Goal: Task Accomplishment & Management: Use online tool/utility

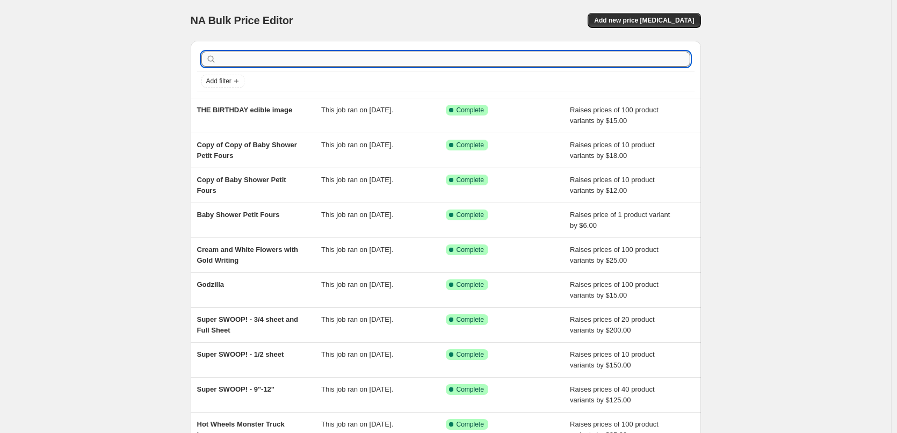
click at [277, 55] on input "text" at bounding box center [455, 59] width 472 height 15
click at [644, 17] on span "Add new price change job" at bounding box center [644, 20] width 100 height 9
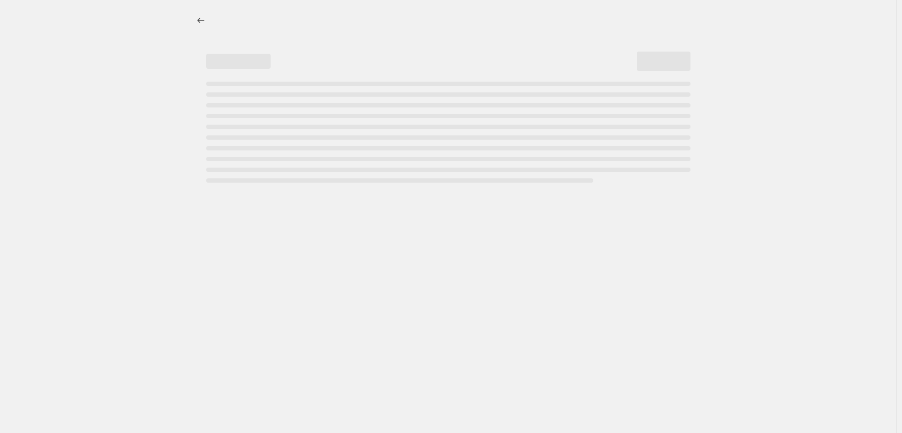
select select "percentage"
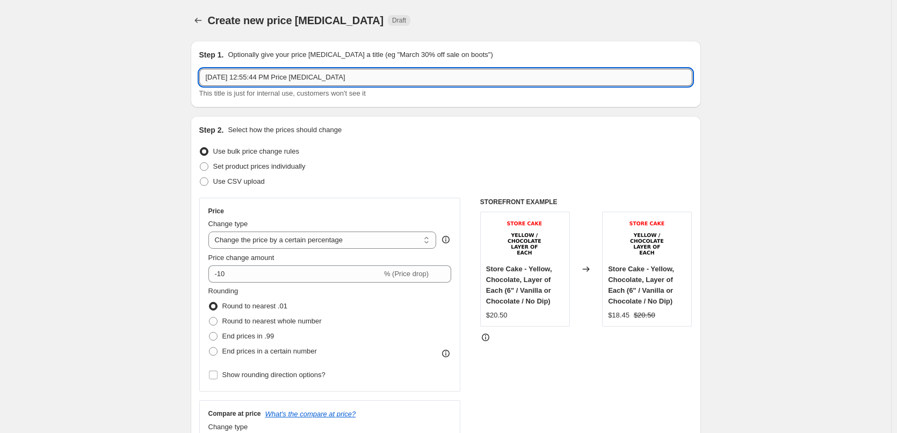
click at [312, 78] on input "Sep 27, 2025, 12:55:44 PM Price change job" at bounding box center [445, 77] width 493 height 17
paste input "**[TIER 4] SINGLE LAYER TIER CAKE / SINGLE LAYER CAKE**"
type input "**[TIER 4] SINGLE LAYER TIER CAKE / SINGLE LAYER CAKE**"
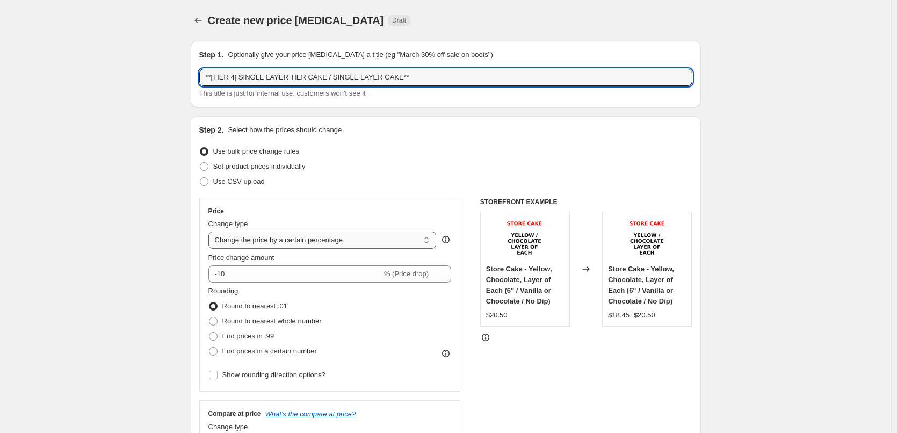
click at [277, 235] on select "Change the price to a certain amount Change the price by a certain amount Chang…" at bounding box center [322, 240] width 228 height 17
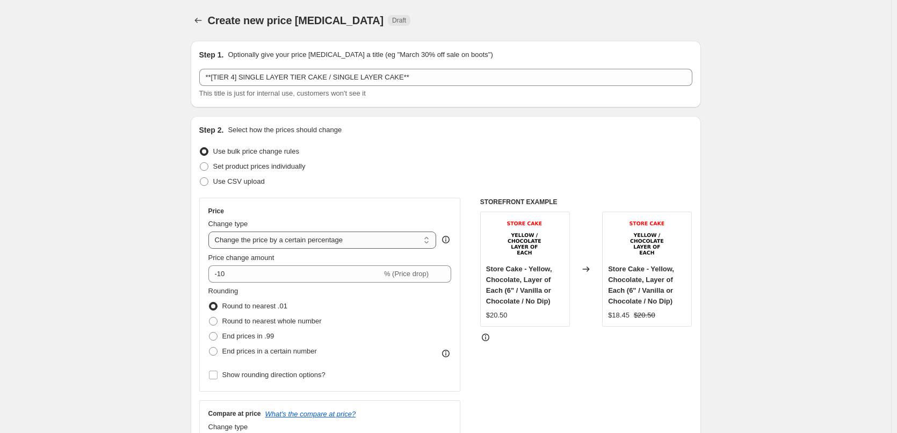
select select "by"
click at [211, 232] on select "Change the price to a certain amount Change the price by a certain amount Chang…" at bounding box center [322, 240] width 228 height 17
type input "-10.00"
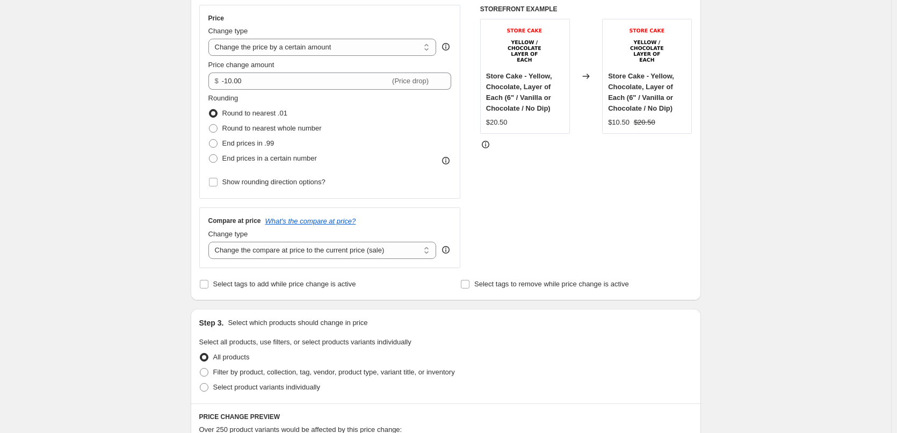
scroll to position [322, 0]
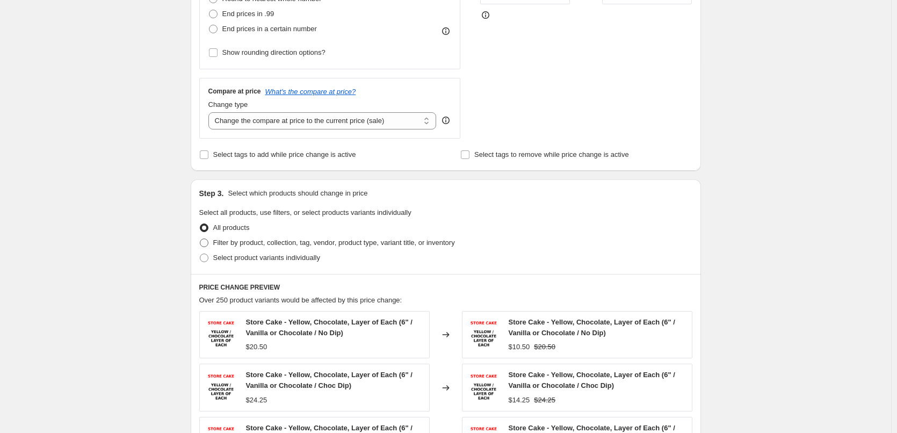
click at [243, 245] on span "Filter by product, collection, tag, vendor, product type, variant title, or inv…" at bounding box center [334, 243] width 242 height 8
click at [200, 239] on input "Filter by product, collection, tag, vendor, product type, variant title, or inv…" at bounding box center [200, 239] width 1 height 1
radio input "true"
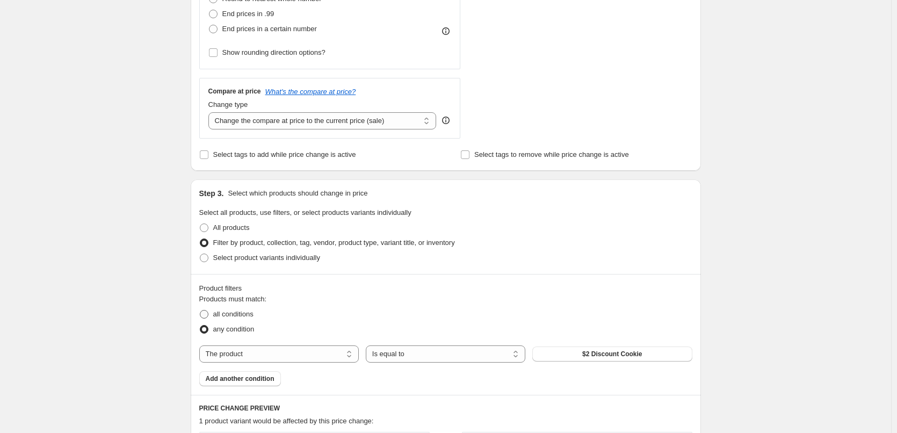
click at [237, 315] on span "all conditions" at bounding box center [233, 314] width 40 height 8
click at [200, 310] on input "all conditions" at bounding box center [200, 310] width 1 height 1
radio input "true"
click at [603, 346] on div "The product The product's collection The product's tag The product's vendor The…" at bounding box center [445, 353] width 493 height 17
click at [604, 349] on button "$2 Discount Cookie" at bounding box center [612, 353] width 160 height 15
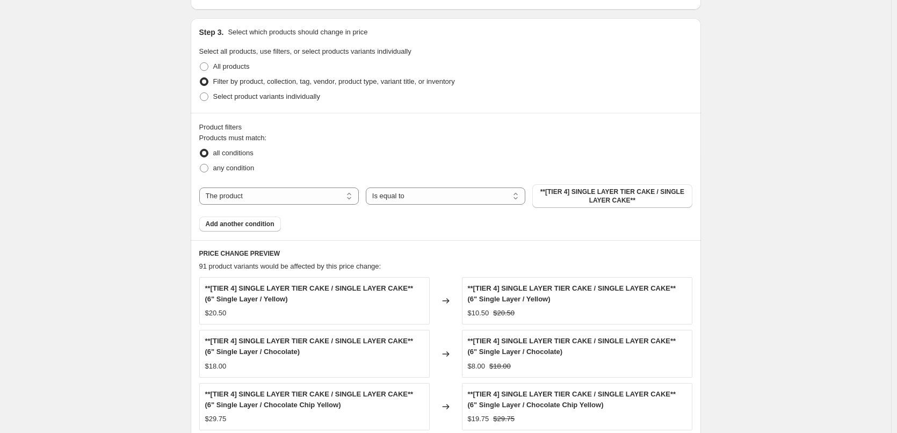
scroll to position [537, 0]
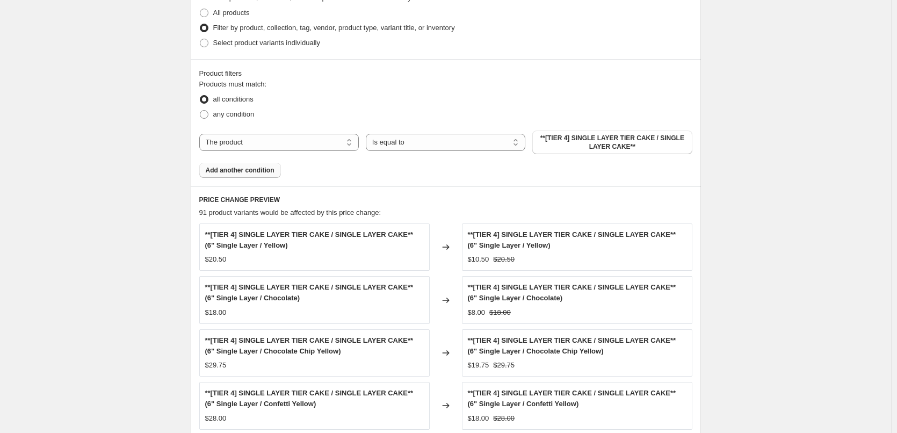
click at [241, 173] on span "Add another condition" at bounding box center [240, 170] width 69 height 9
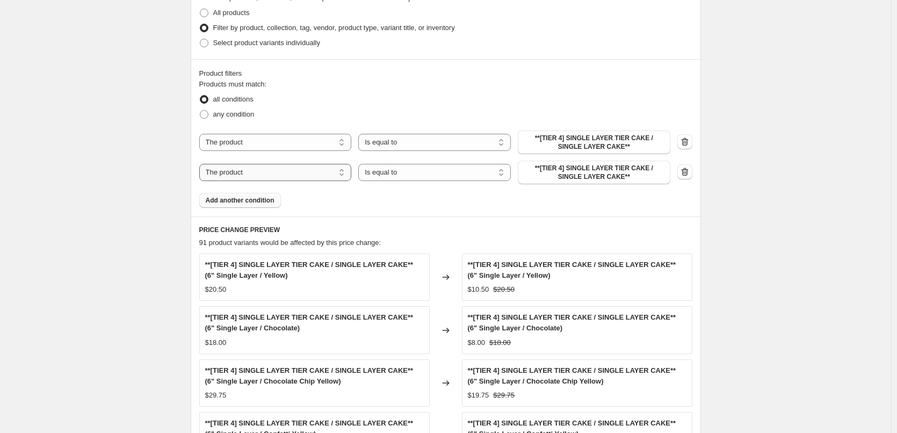
click at [241, 173] on select "The product The product's collection The product's tag The product's vendor The…" at bounding box center [275, 172] width 153 height 17
select select "title"
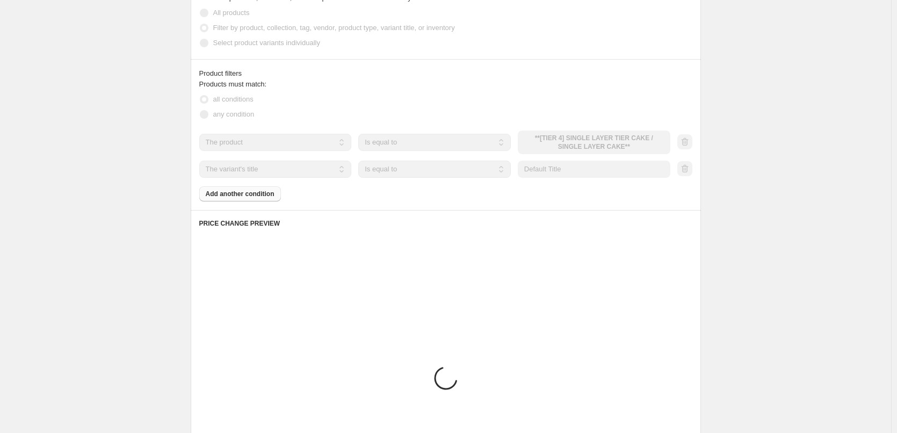
scroll to position [522, 0]
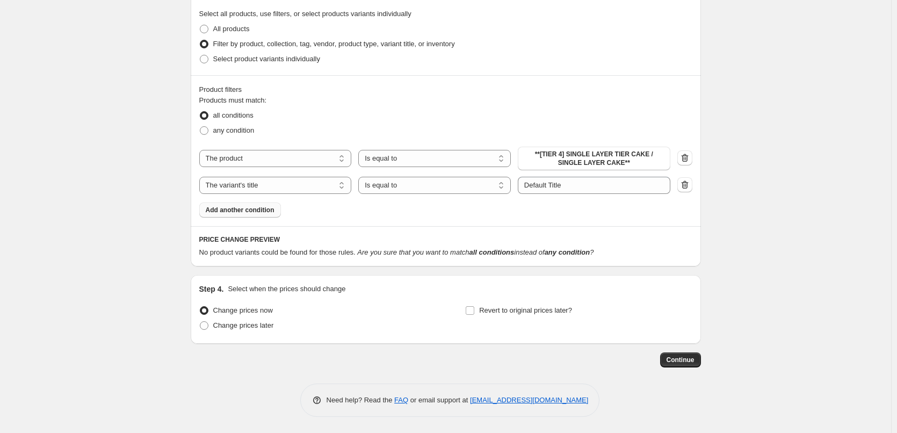
click at [225, 119] on span "all conditions" at bounding box center [233, 115] width 40 height 8
click at [200, 112] on input "all conditions" at bounding box center [200, 111] width 1 height 1
click at [591, 184] on input "Default Title" at bounding box center [594, 185] width 153 height 17
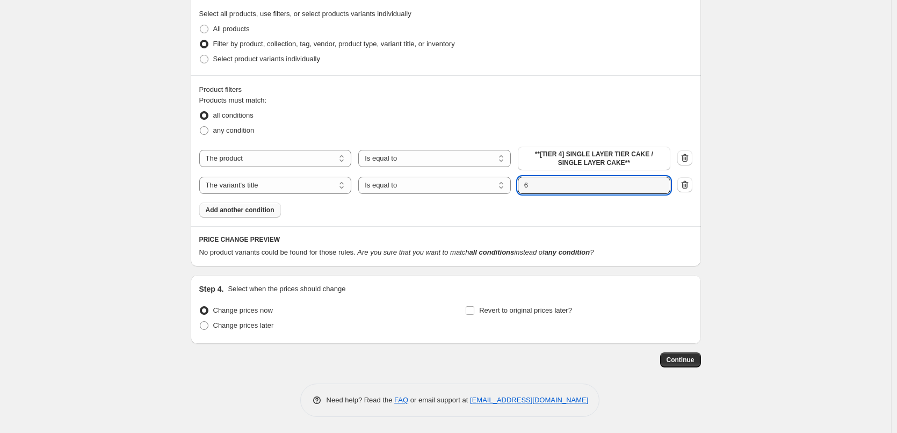
click at [578, 185] on input "6" at bounding box center [594, 185] width 153 height 17
type input "6""
click at [446, 175] on div "The product The product's collection The product's tag The product's vendor The…" at bounding box center [445, 170] width 493 height 47
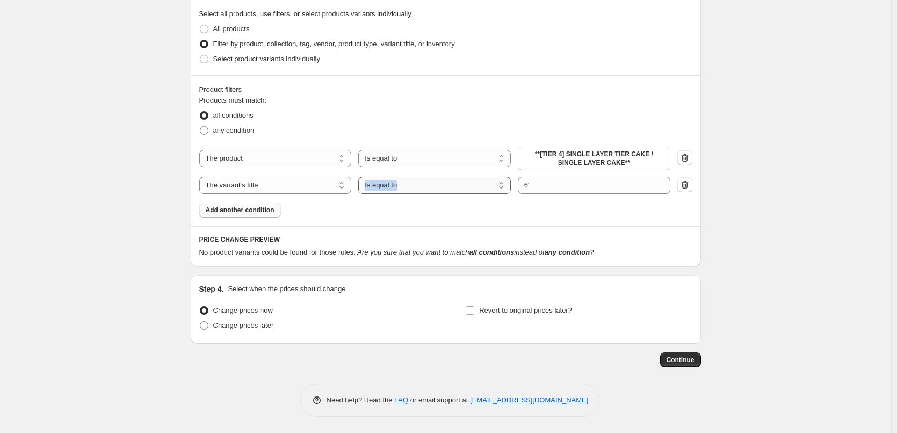
click at [445, 176] on div "The product The product's collection The product's tag The product's vendor The…" at bounding box center [445, 170] width 493 height 47
click at [444, 177] on select "Is equal to Is not equal to Contains" at bounding box center [434, 185] width 153 height 17
select select "contains"
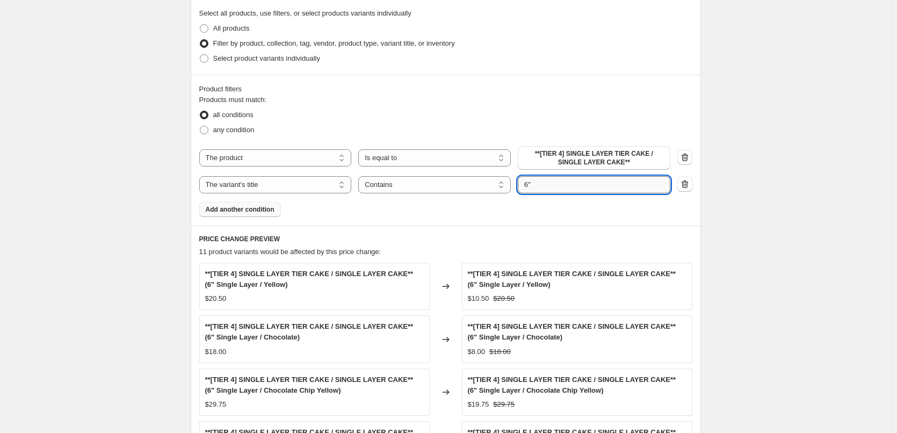
click at [558, 183] on input "6"" at bounding box center [594, 184] width 153 height 17
type input "6"
click at [859, 229] on div "Create new price change job. This page is ready Create new price change job Dra…" at bounding box center [445, 99] width 891 height 1242
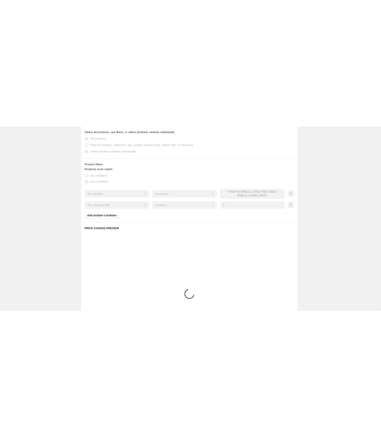
scroll to position [38, 0]
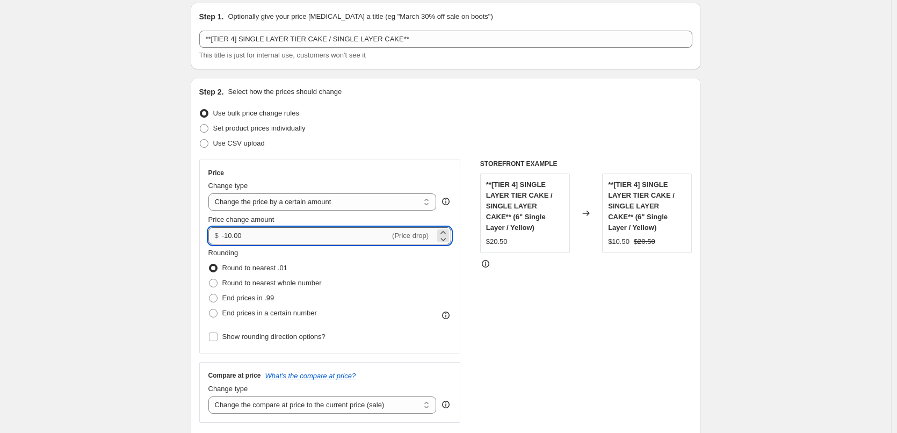
click at [276, 240] on input "-10.00" at bounding box center [306, 235] width 168 height 17
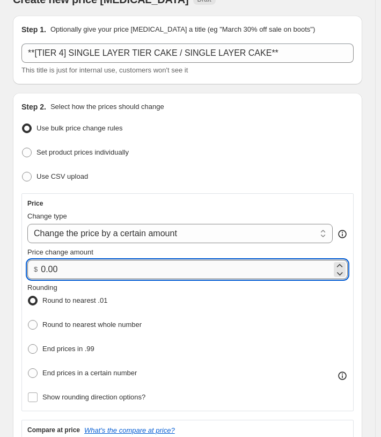
click at [131, 270] on input "0.00" at bounding box center [186, 269] width 291 height 19
click at [131, 271] on input "0.00" at bounding box center [186, 269] width 291 height 19
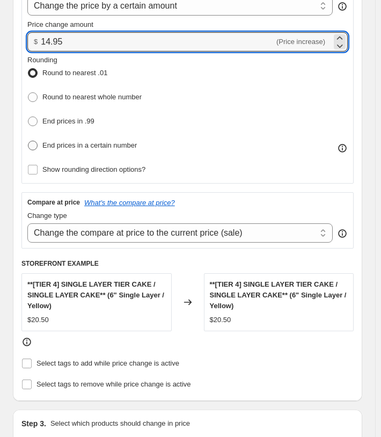
scroll to position [253, 0]
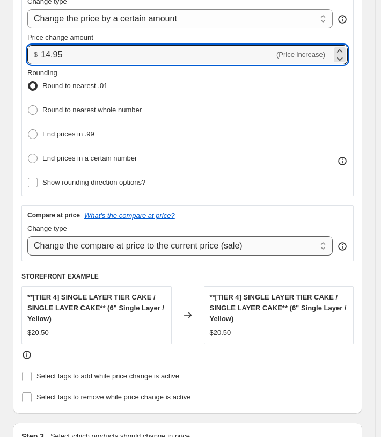
type input "14.95"
click at [105, 245] on select "Change the compare at price to the current price (sale) Change the compare at p…" at bounding box center [180, 245] width 306 height 19
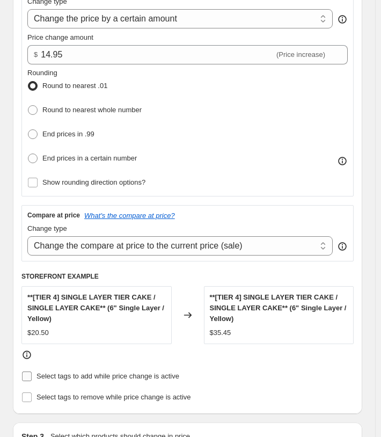
select select "remove"
click at [27, 236] on select "Change the compare at price to the current price (sale) Change the compare at p…" at bounding box center [180, 245] width 306 height 19
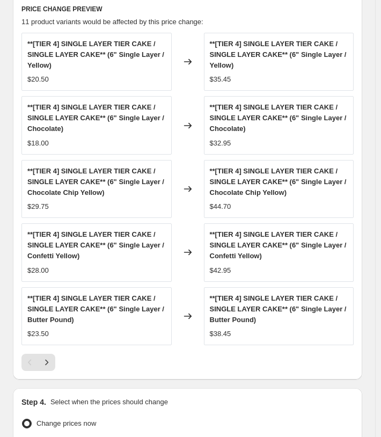
scroll to position [1134, 0]
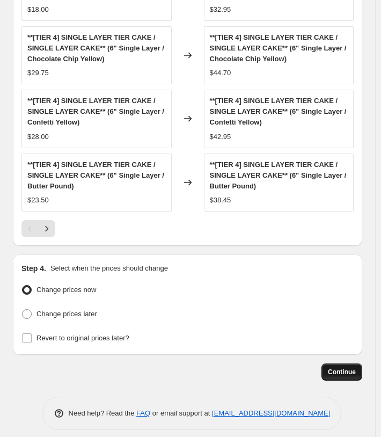
click at [348, 368] on span "Continue" at bounding box center [342, 372] width 28 height 9
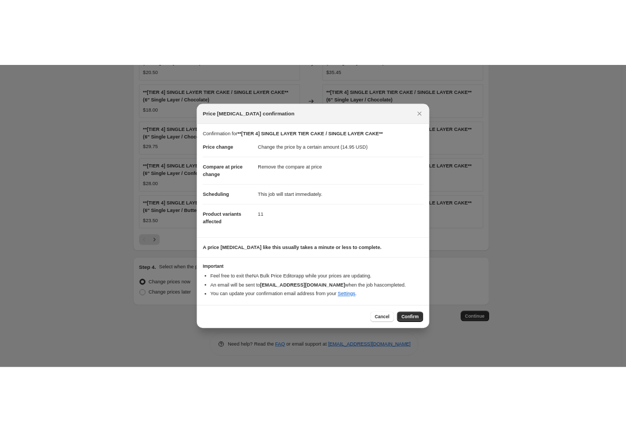
scroll to position [810, 0]
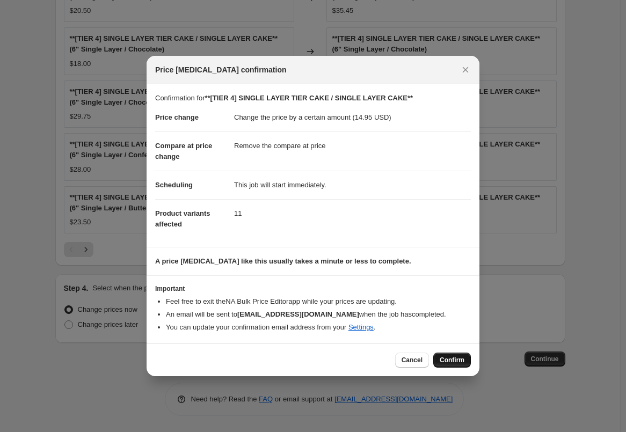
click at [454, 359] on span "Confirm" at bounding box center [452, 360] width 25 height 9
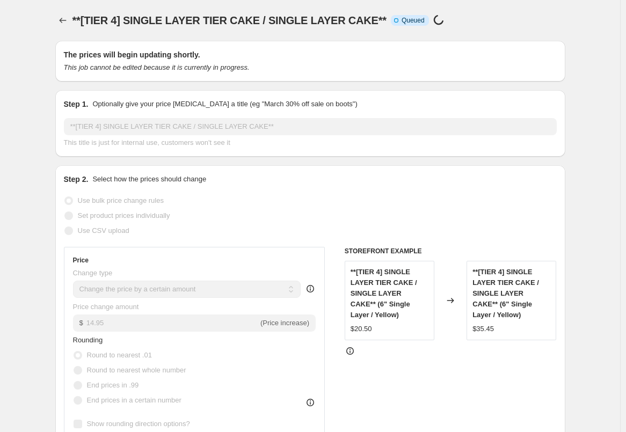
select select "by"
select select "remove"
select select "title"
select select "contains"
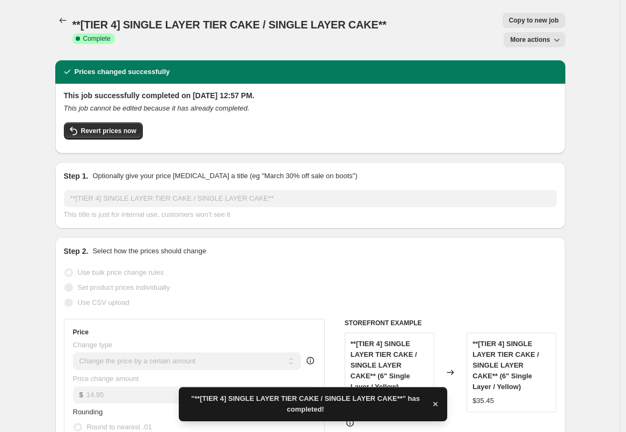
click at [503, 13] on button "Copy to new job" at bounding box center [534, 20] width 63 height 15
select select "by"
select select "remove"
select select "title"
select select "contains"
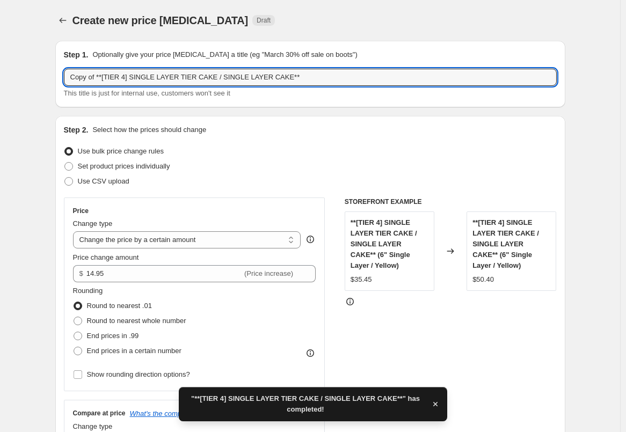
drag, startPoint x: 98, startPoint y: 81, endPoint x: 32, endPoint y: 78, distance: 65.6
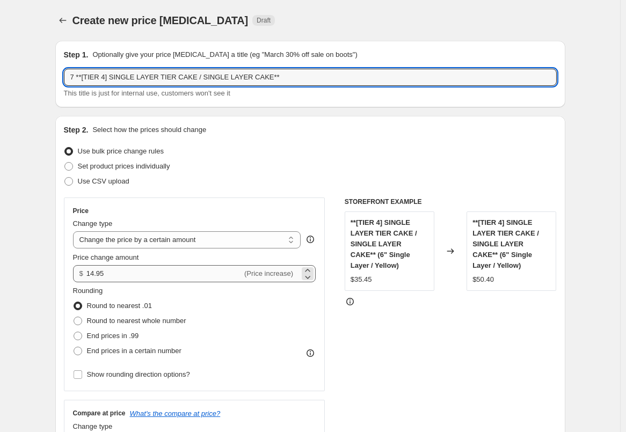
type input "7 **[TIER 4] SINGLE LAYER TIER CAKE / SINGLE LAYER CAKE**"
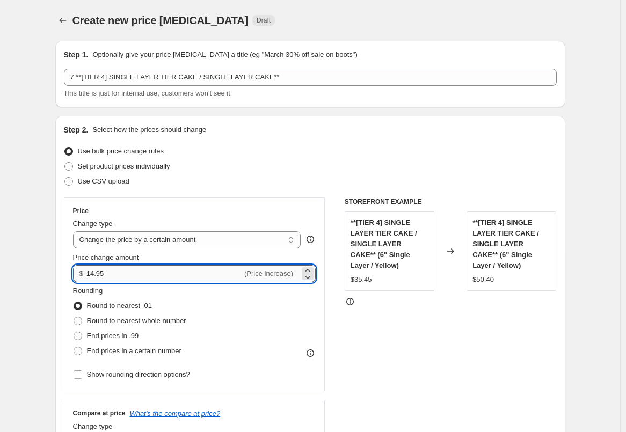
click at [167, 268] on input "14.95" at bounding box center [164, 273] width 156 height 17
drag, startPoint x: 173, startPoint y: 268, endPoint x: 84, endPoint y: 277, distance: 89.6
click at [84, 277] on div "$ 14.95 (Price increase)" at bounding box center [194, 273] width 243 height 17
type input "0.05"
click at [450, 360] on div "STOREFRONT EXAMPLE **[TIER 4] SINGLE LAYER TIER CAKE / SINGLE LAYER CAKE** (6" …" at bounding box center [451, 329] width 212 height 263
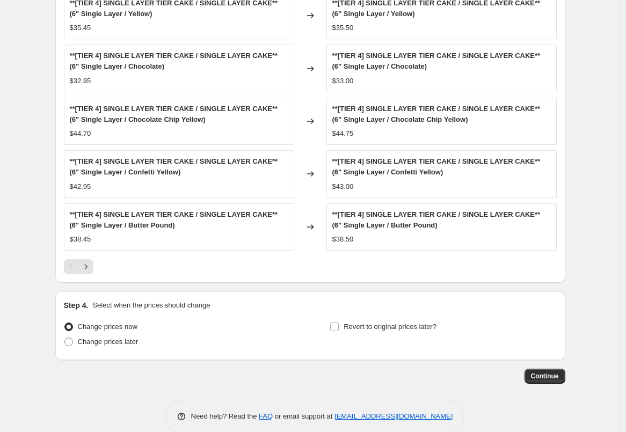
scroll to position [810, 0]
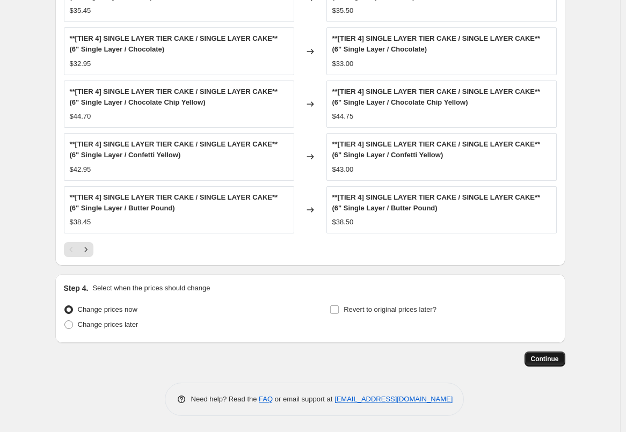
click at [551, 364] on button "Continue" at bounding box center [545, 359] width 41 height 15
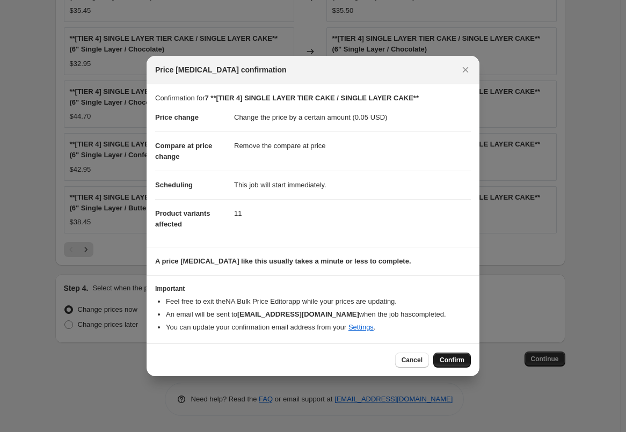
click at [449, 365] on button "Confirm" at bounding box center [453, 360] width 38 height 15
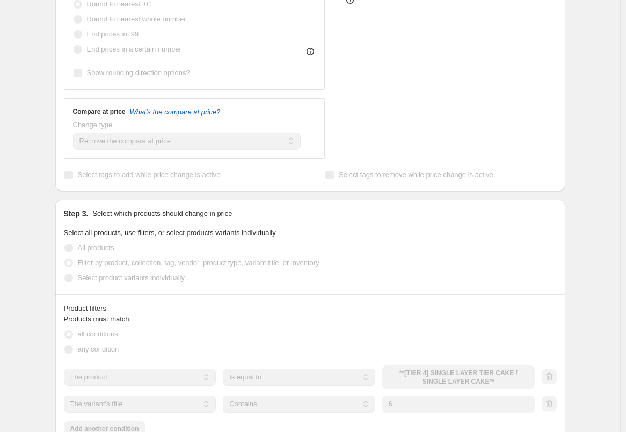
scroll to position [140, 0]
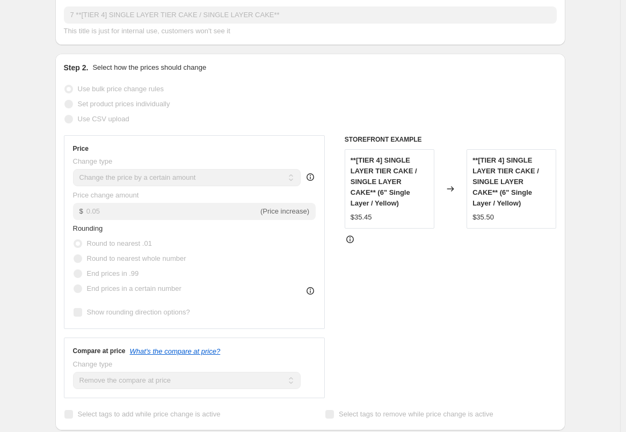
select select "by"
select select "remove"
select select "title"
select select "contains"
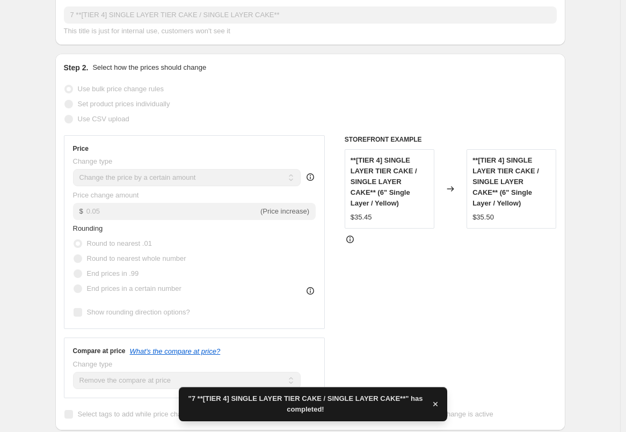
scroll to position [0, 0]
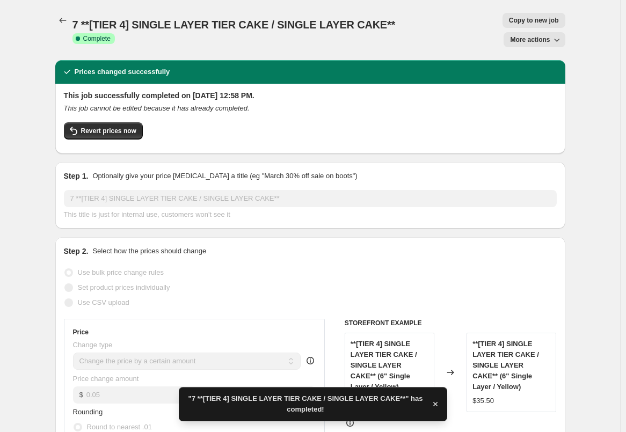
click at [509, 20] on span "Copy to new job" at bounding box center [534, 20] width 50 height 9
select select "by"
select select "remove"
select select "title"
select select "contains"
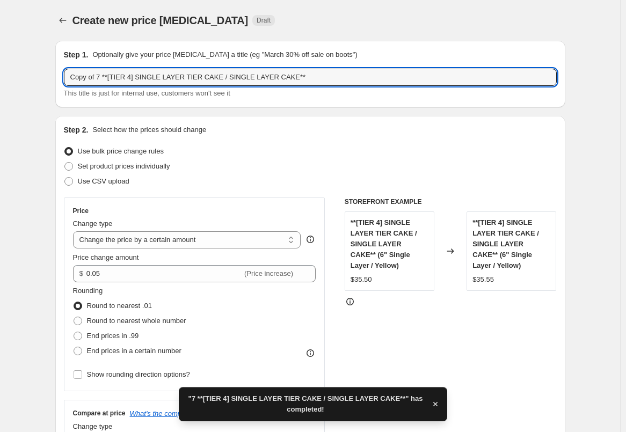
drag, startPoint x: 95, startPoint y: 78, endPoint x: 17, endPoint y: 79, distance: 77.9
type input "/f 7 **[TIER 4] SINGLE LAYER TIER CAKE / SINGLE LAYER CAKE**"
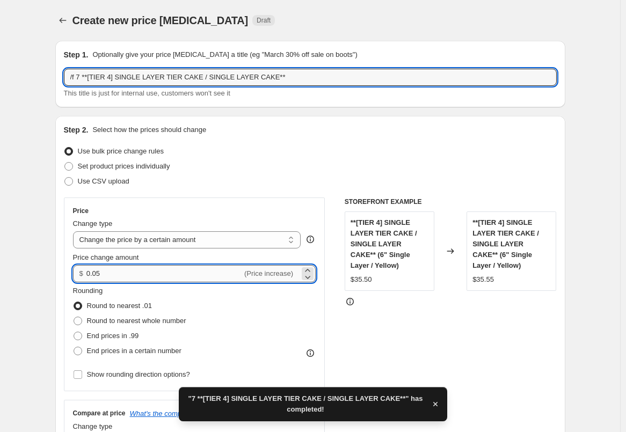
click at [121, 280] on input "0.05" at bounding box center [164, 273] width 156 height 17
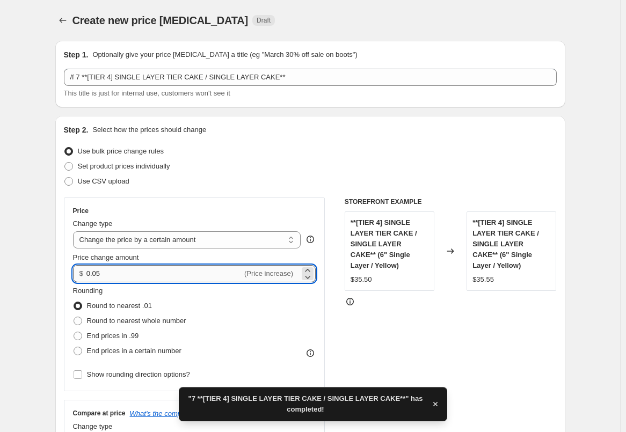
click at [121, 280] on input "0.05" at bounding box center [164, 273] width 156 height 17
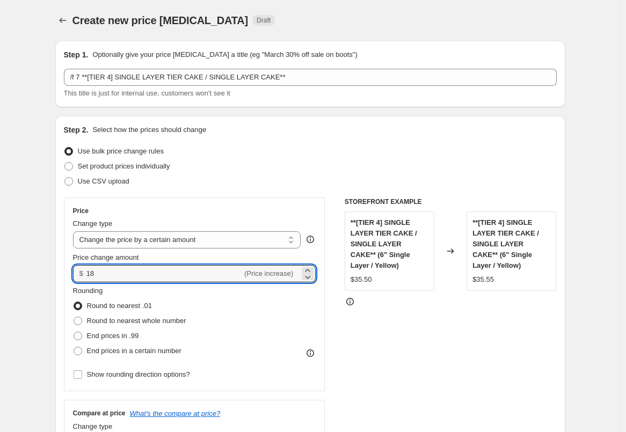
type input "18.00"
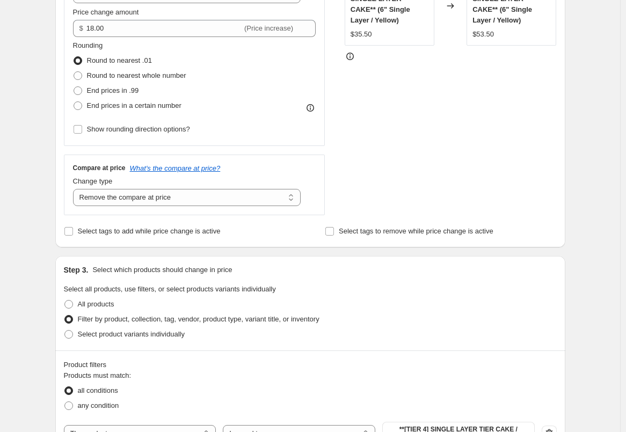
scroll to position [483, 0]
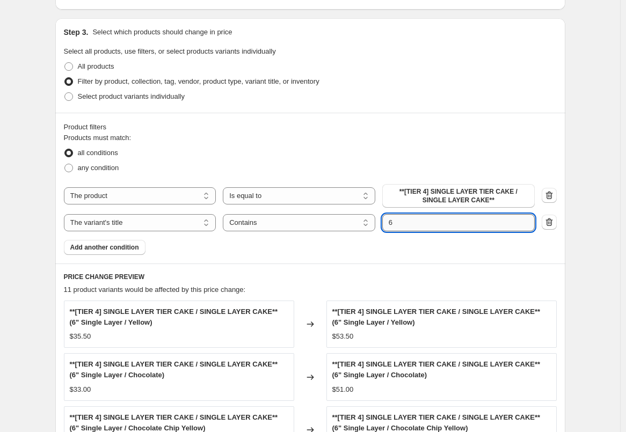
drag, startPoint x: 419, startPoint y: 227, endPoint x: 388, endPoint y: 230, distance: 30.9
click at [388, 230] on input "6" at bounding box center [458, 222] width 153 height 17
type input "7"
click at [579, 134] on div "Create new price change job. This page is ready Create new price change job Dra…" at bounding box center [310, 138] width 536 height 1242
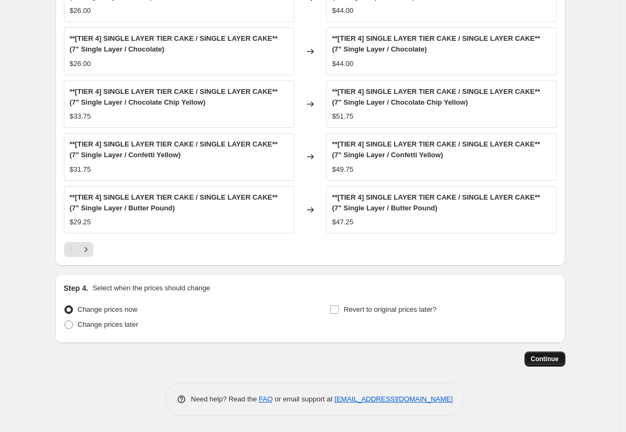
click at [556, 362] on span "Continue" at bounding box center [545, 359] width 28 height 9
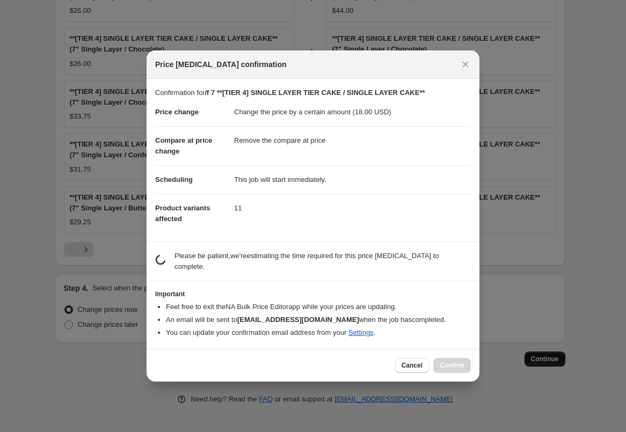
scroll to position [0, 0]
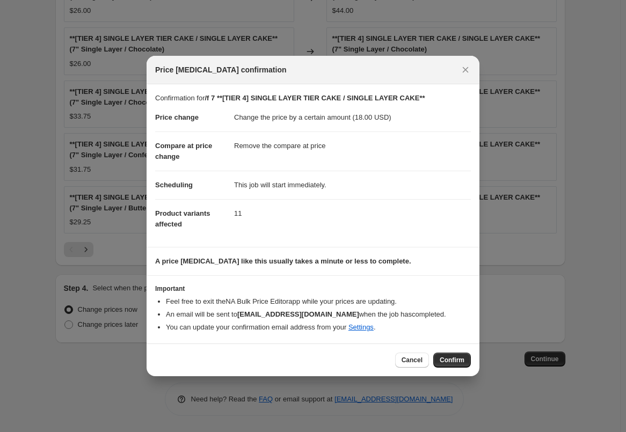
click at [439, 355] on button "Confirm" at bounding box center [453, 360] width 38 height 15
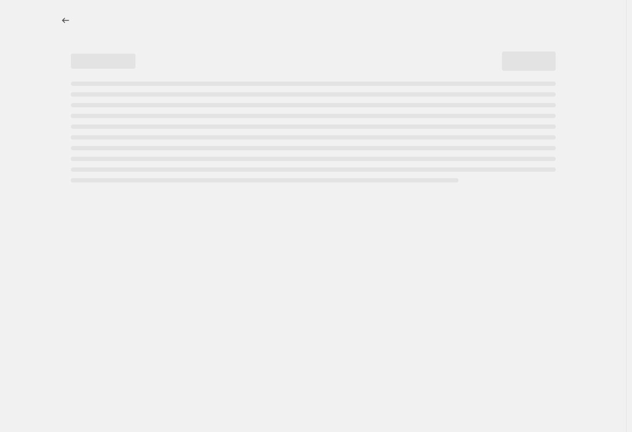
select select "by"
select select "remove"
select select "title"
select select "contains"
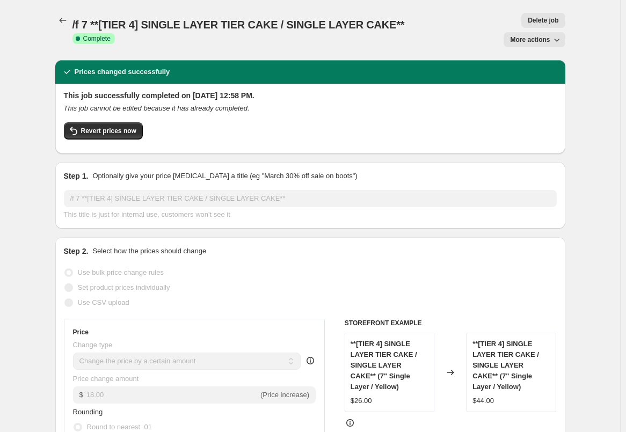
click at [544, 12] on div "/f 7 **[TIER 4] SINGLE LAYER TIER CAKE / SINGLE LAYER CAKE**. This page is read…" at bounding box center [310, 30] width 510 height 60
click at [543, 32] on button "More actions" at bounding box center [534, 39] width 61 height 15
click at [525, 63] on span "Copy to new job" at bounding box center [540, 61] width 50 height 8
select select "by"
select select "remove"
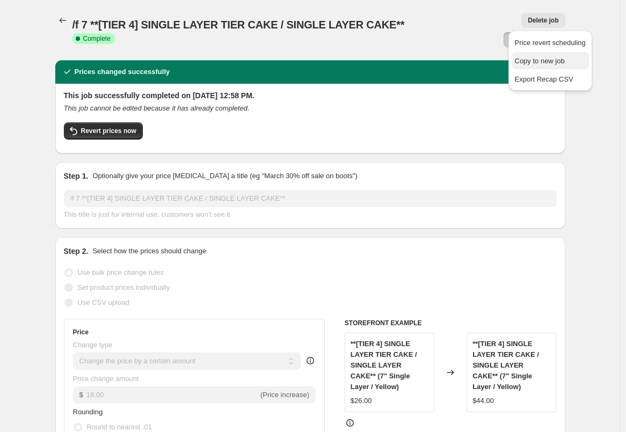
select select "title"
select select "contains"
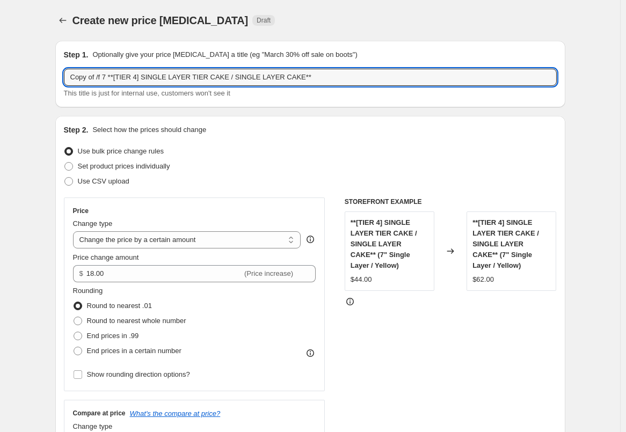
drag, startPoint x: 107, startPoint y: 77, endPoint x: 48, endPoint y: 82, distance: 59.9
type input "8 **[TIER 4] SINGLE LAYER TIER CAKE / SINGLE LAYER CAKE**"
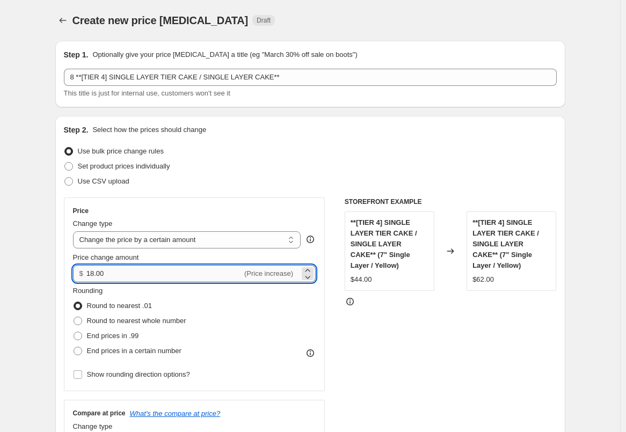
click at [132, 275] on input "18.00" at bounding box center [164, 273] width 156 height 17
click at [131, 275] on input "18.00" at bounding box center [164, 273] width 156 height 17
drag, startPoint x: 113, startPoint y: 275, endPoint x: 68, endPoint y: 269, distance: 45.5
click at [68, 269] on div "Price Change type Change the price to a certain amount Change the price by a ce…" at bounding box center [195, 295] width 262 height 194
type input "20.00"
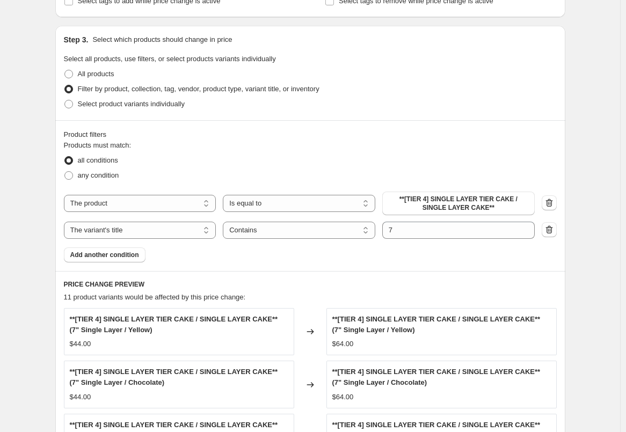
scroll to position [483, 0]
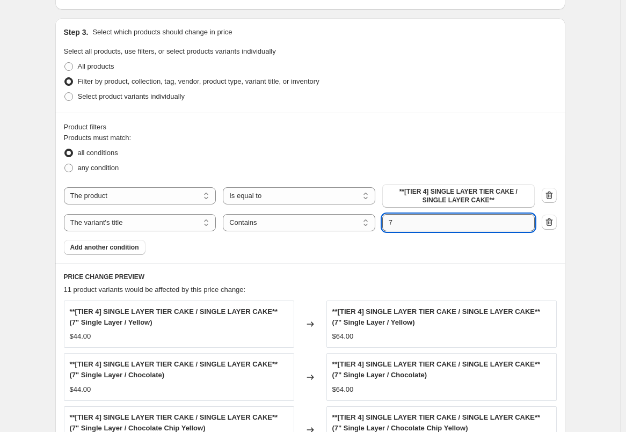
drag, startPoint x: 406, startPoint y: 229, endPoint x: 388, endPoint y: 229, distance: 17.2
click at [388, 229] on input "7" at bounding box center [458, 222] width 153 height 17
type input "8"
click at [600, 259] on div "Create new price change job. This page is ready Create new price change job Dra…" at bounding box center [310, 138] width 620 height 1242
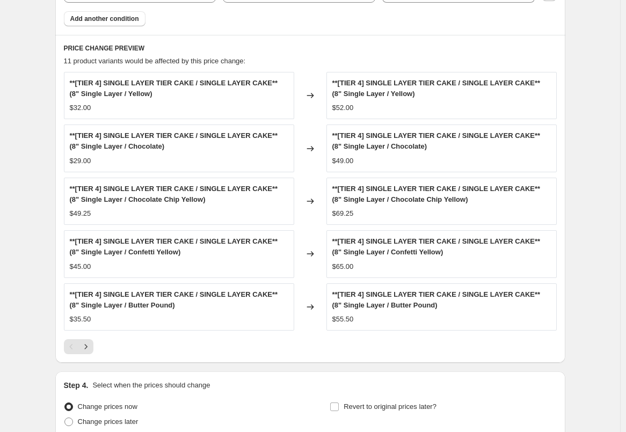
scroll to position [810, 0]
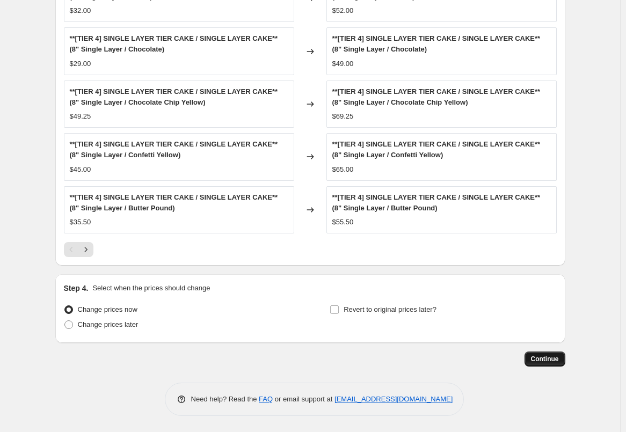
click at [544, 364] on button "Continue" at bounding box center [545, 359] width 41 height 15
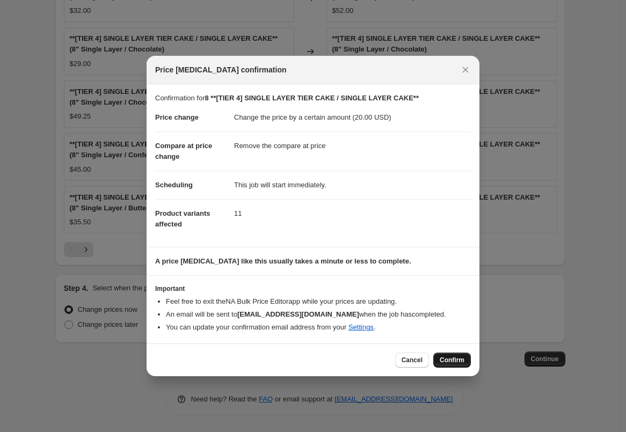
click at [449, 361] on span "Confirm" at bounding box center [452, 360] width 25 height 9
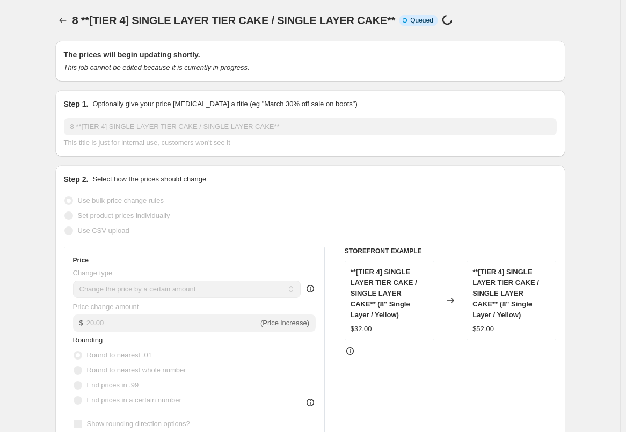
select select "by"
select select "remove"
select select "title"
select select "contains"
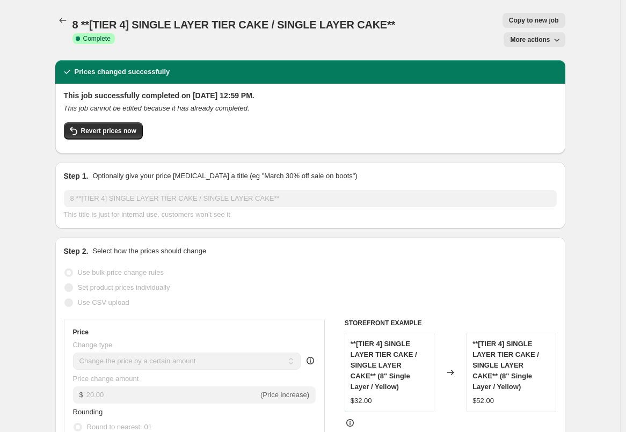
click at [462, 33] on div "8 **[TIER 4] SINGLE LAYER TIER CAKE / SINGLE LAYER CAKE**. This page is ready 8…" at bounding box center [310, 30] width 510 height 60
click at [503, 15] on button "Copy to new job" at bounding box center [534, 20] width 63 height 15
select select "by"
select select "remove"
select select "title"
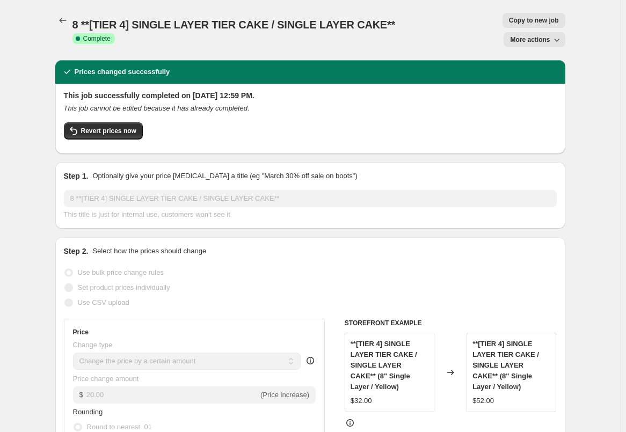
select select "contains"
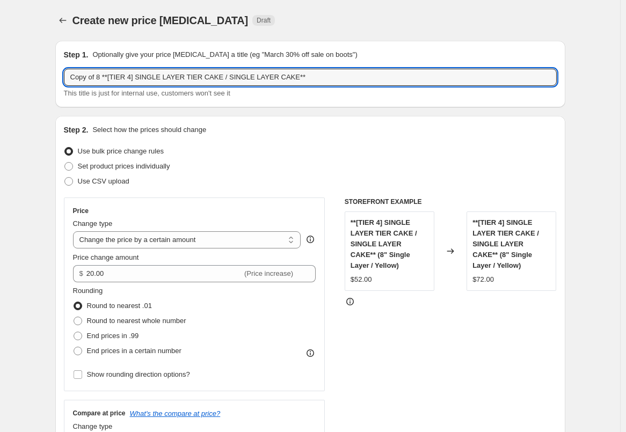
drag, startPoint x: 103, startPoint y: 77, endPoint x: 32, endPoint y: 69, distance: 71.9
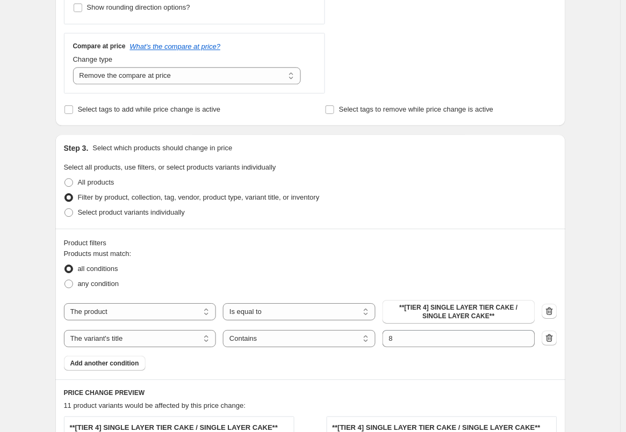
scroll to position [376, 0]
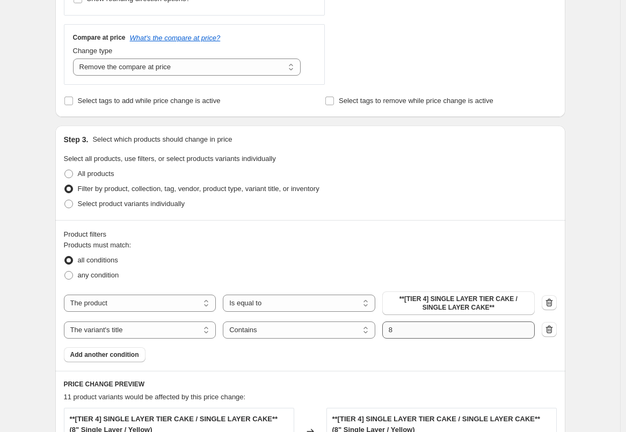
type input "9**[TIER 4] SINGLE LAYER TIER CAKE / SINGLE LAYER CAKE**"
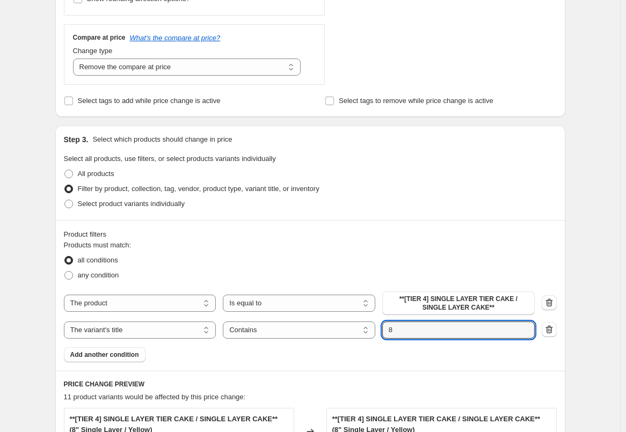
drag, startPoint x: 399, startPoint y: 336, endPoint x: 381, endPoint y: 336, distance: 17.2
click at [381, 336] on div "The product The product's collection The product's tag The product's vendor The…" at bounding box center [299, 330] width 471 height 17
type input "9"
click at [608, 263] on div "Create new price change job. This page is ready Create new price change job Dra…" at bounding box center [310, 245] width 620 height 1242
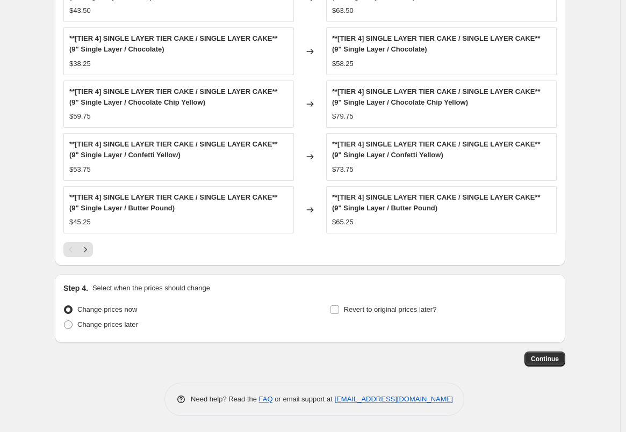
scroll to position [810, 0]
click at [548, 364] on button "Continue" at bounding box center [544, 359] width 41 height 15
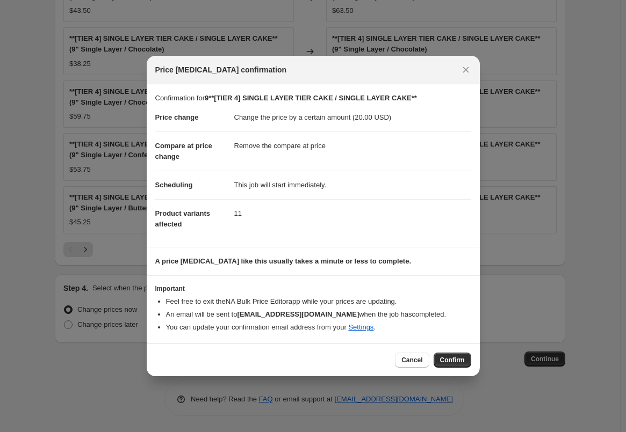
click at [464, 367] on button "Confirm" at bounding box center [453, 360] width 38 height 15
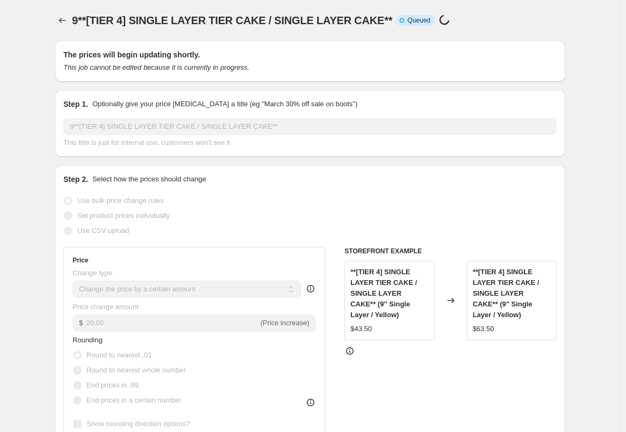
select select "by"
select select "remove"
select select "title"
select select "contains"
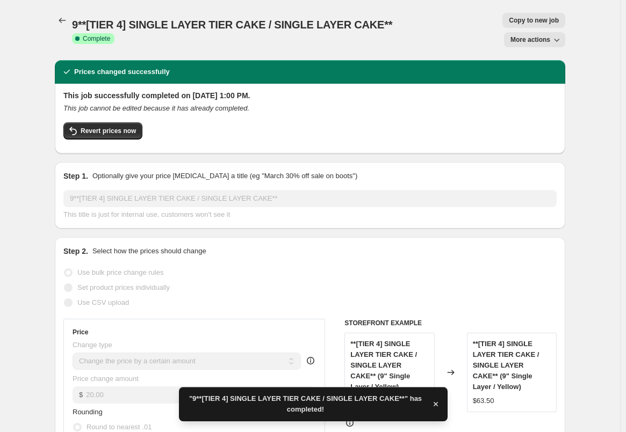
click at [509, 20] on span "Copy to new job" at bounding box center [534, 20] width 50 height 9
select select "by"
select select "remove"
select select "title"
select select "contains"
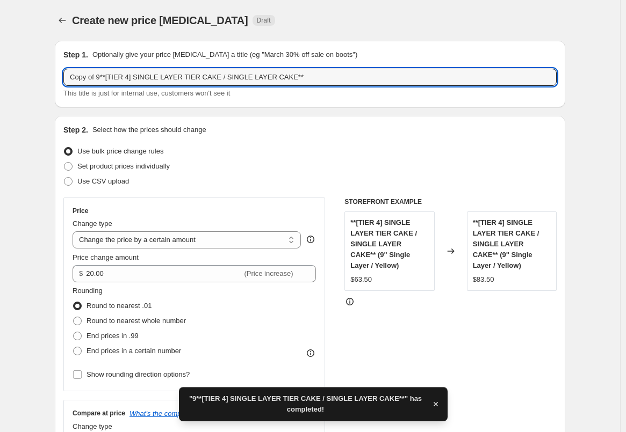
drag, startPoint x: 103, startPoint y: 77, endPoint x: 13, endPoint y: 80, distance: 89.2
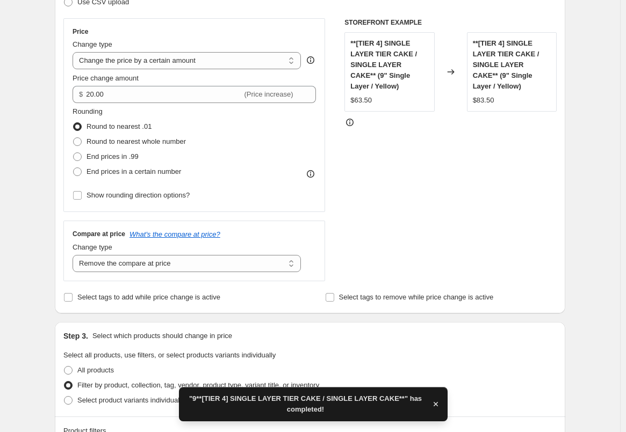
scroll to position [430, 0]
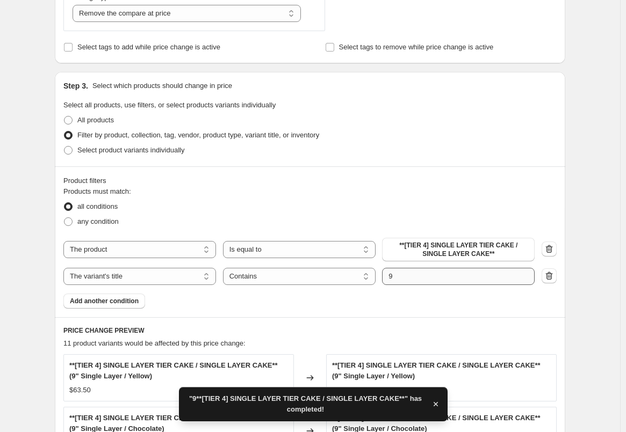
type input "10**[TIER 4] SINGLE LAYER TIER CAKE / SINGLE LAYER CAKE**"
drag, startPoint x: 401, startPoint y: 275, endPoint x: 391, endPoint y: 236, distance: 40.0
click at [361, 275] on div "The product The product's collection The product's tag The product's vendor The…" at bounding box center [298, 276] width 471 height 17
type input "10"
click at [565, 172] on div "Product filters Products must match: all conditions any condition The product T…" at bounding box center [310, 242] width 510 height 151
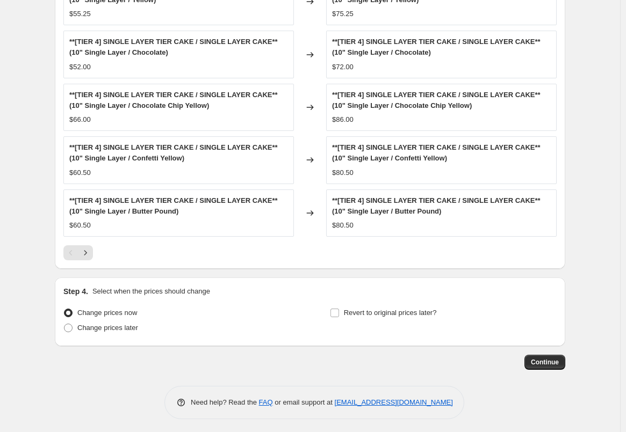
scroll to position [810, 0]
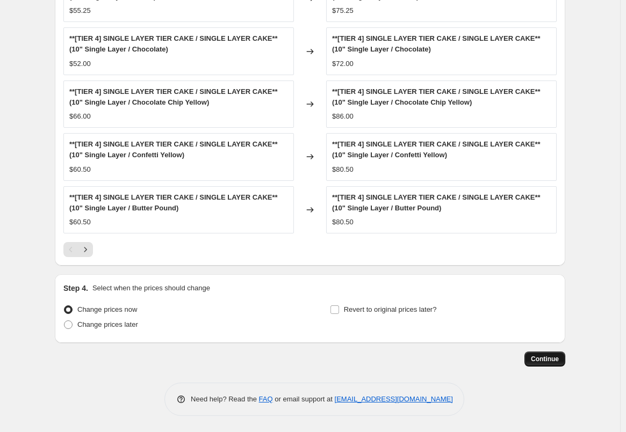
click at [552, 353] on button "Continue" at bounding box center [544, 359] width 41 height 15
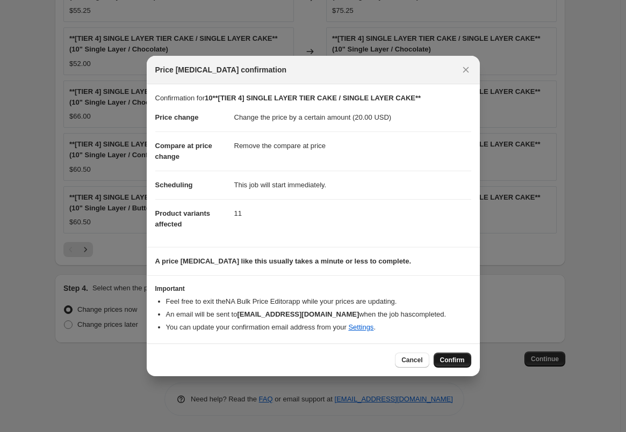
click at [458, 361] on span "Confirm" at bounding box center [452, 360] width 25 height 9
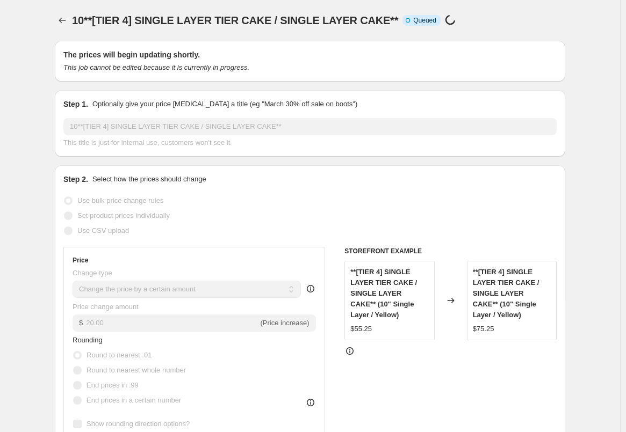
select select "by"
select select "remove"
select select "title"
select select "contains"
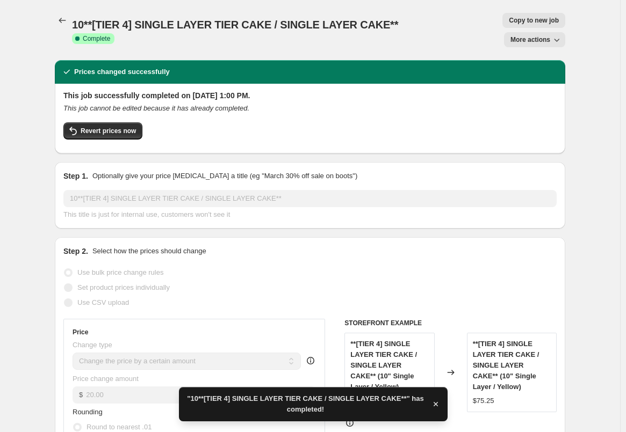
click at [509, 19] on span "Copy to new job" at bounding box center [534, 20] width 50 height 9
select select "by"
select select "remove"
select select "title"
select select "contains"
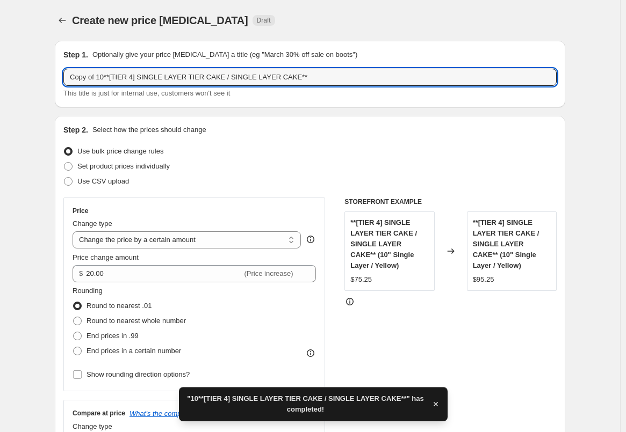
drag, startPoint x: 104, startPoint y: 77, endPoint x: 1, endPoint y: 78, distance: 102.6
type input "120**[TIER 4] SINGLE LAYER TIER CAKE / SINGLE LAYER CAKE**"
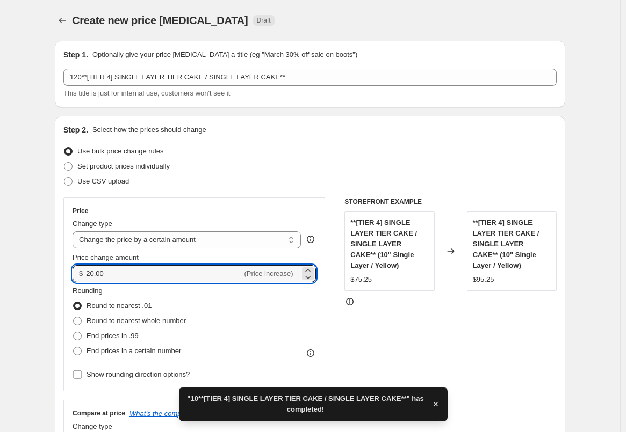
drag, startPoint x: 117, startPoint y: 274, endPoint x: 59, endPoint y: 268, distance: 57.8
click at [59, 268] on div "Step 2. Select how the prices should change Use bulk price change rules Set pro…" at bounding box center [310, 304] width 510 height 377
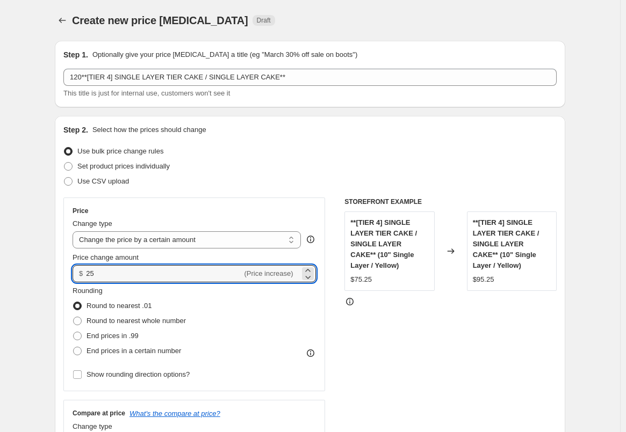
type input "25.00"
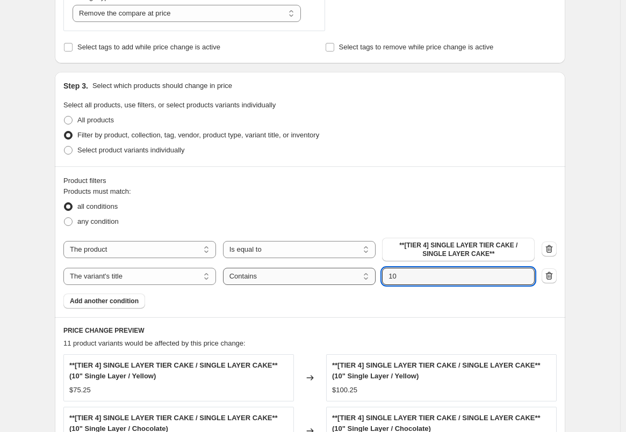
drag, startPoint x: 430, startPoint y: 280, endPoint x: 361, endPoint y: 277, distance: 69.4
click at [360, 277] on div "The product The product's collection The product's tag The product's vendor The…" at bounding box center [298, 276] width 471 height 17
type input "12"
click at [578, 200] on div "Create new price change job. This page is ready Create new price change job Dra…" at bounding box center [310, 191] width 536 height 1242
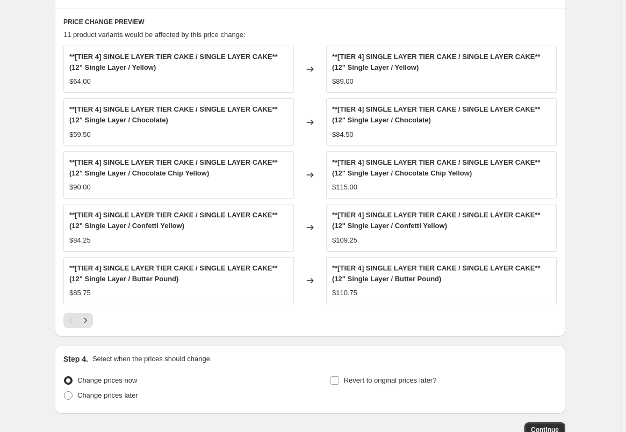
scroll to position [810, 0]
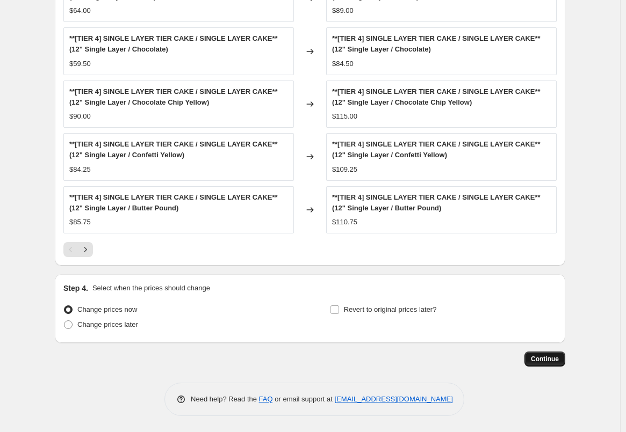
click at [549, 362] on span "Continue" at bounding box center [545, 359] width 28 height 9
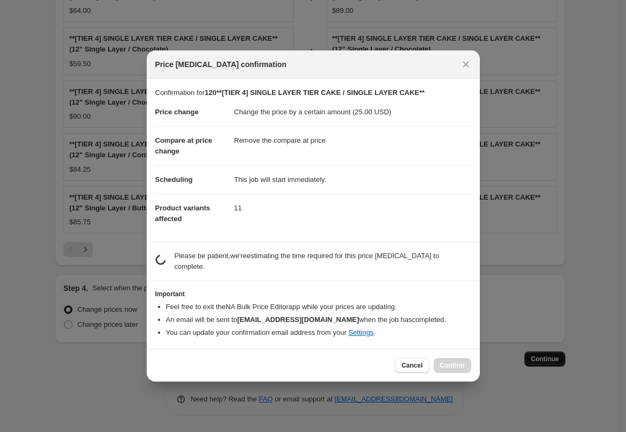
scroll to position [0, 0]
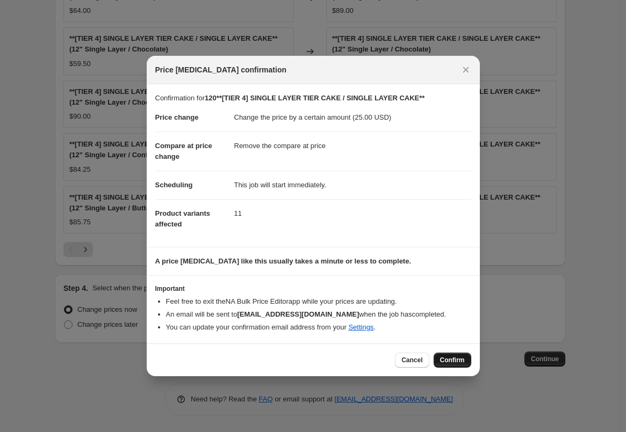
click at [449, 356] on button "Confirm" at bounding box center [453, 360] width 38 height 15
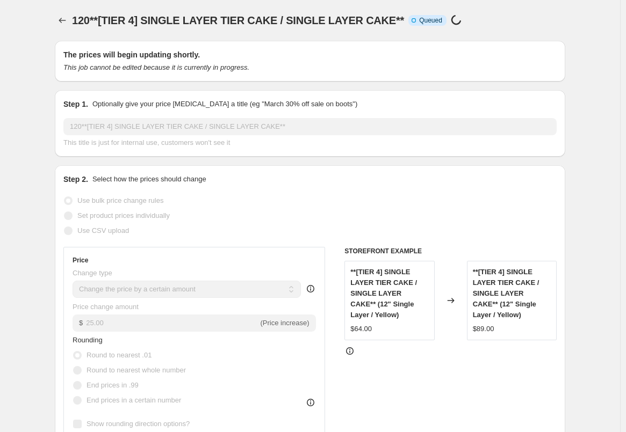
select select "by"
select select "remove"
select select "title"
select select "contains"
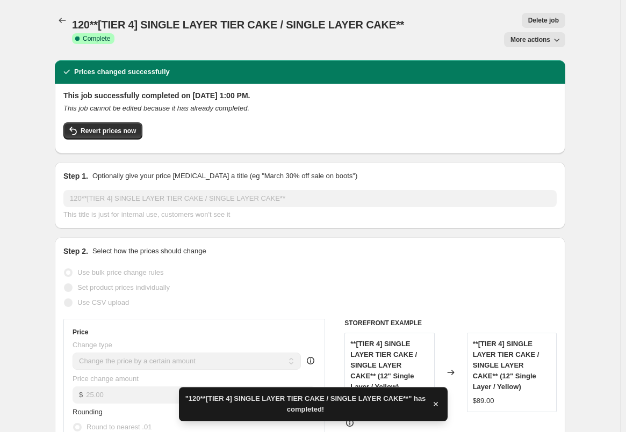
click at [516, 32] on button "More actions" at bounding box center [534, 39] width 61 height 15
click at [542, 61] on span "Copy to new job" at bounding box center [540, 61] width 50 height 8
select select "by"
select select "remove"
select select "title"
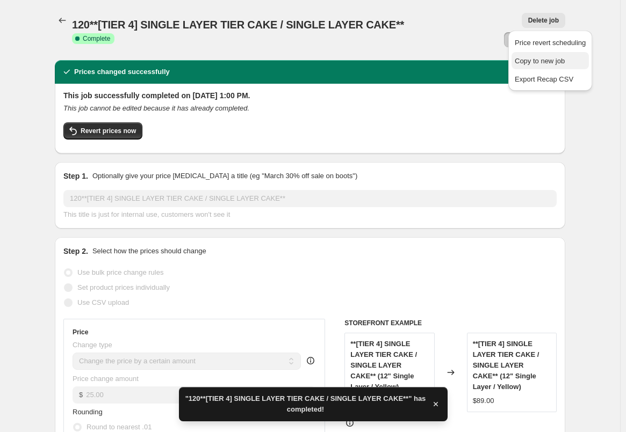
select select "contains"
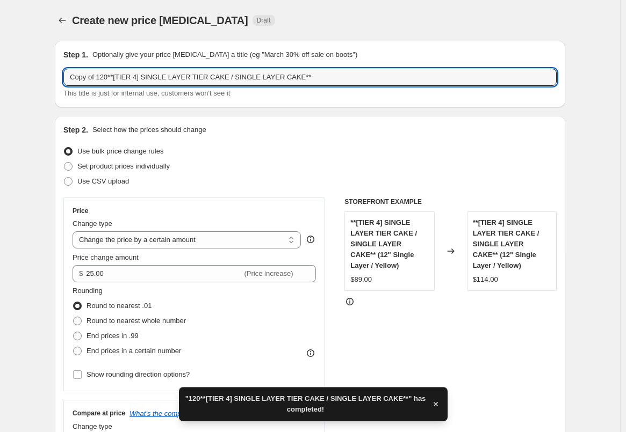
drag, startPoint x: 110, startPoint y: 81, endPoint x: 41, endPoint y: 81, distance: 68.2
type input "1/4**[TIER 4] SINGLE LAYER TIER CAKE / SINGLE LAYER CAKE**"
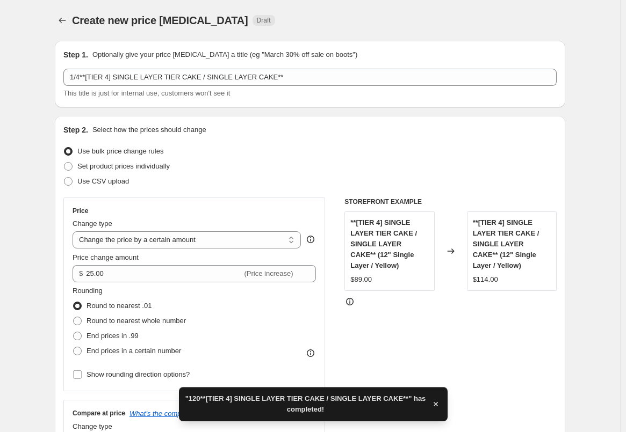
scroll to position [376, 0]
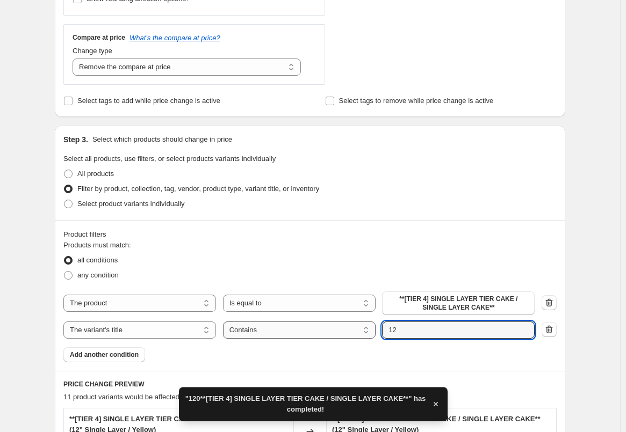
drag, startPoint x: 413, startPoint y: 327, endPoint x: 340, endPoint y: 323, distance: 73.2
click at [340, 323] on div "The product The product's collection The product's tag The product's vendor The…" at bounding box center [298, 330] width 471 height 17
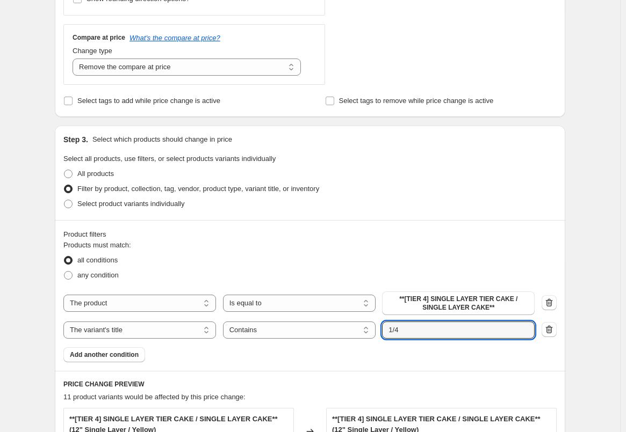
type input "1/4"
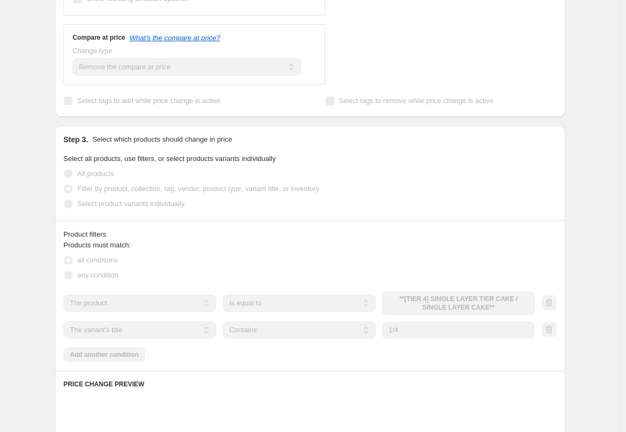
click at [598, 184] on div "Create new price change job. This page is ready Create new price change job Dra…" at bounding box center [310, 236] width 620 height 1225
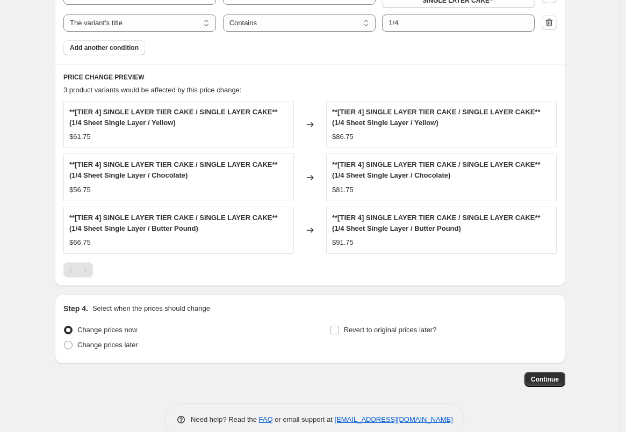
scroll to position [704, 0]
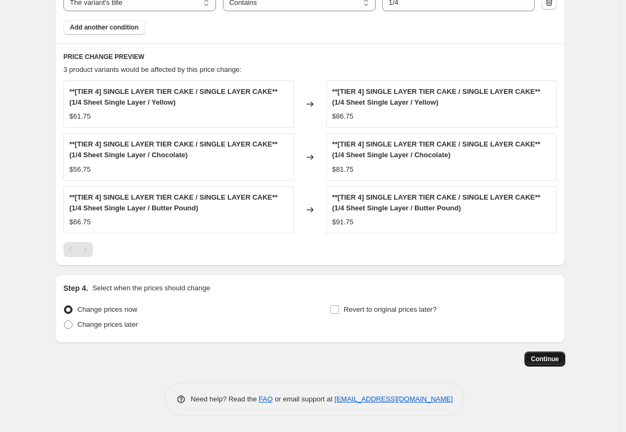
click at [545, 353] on button "Continue" at bounding box center [544, 359] width 41 height 15
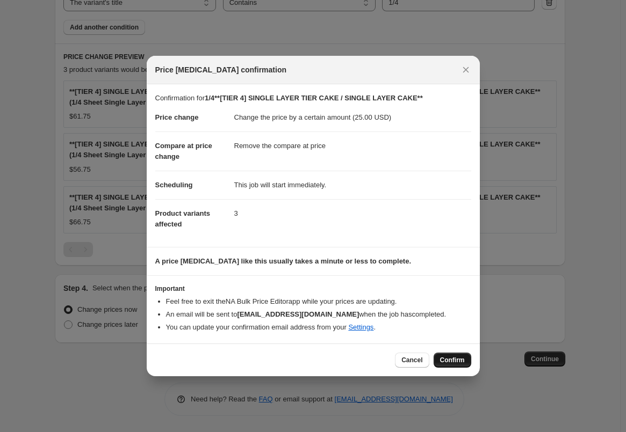
click at [448, 363] on span "Confirm" at bounding box center [452, 360] width 25 height 9
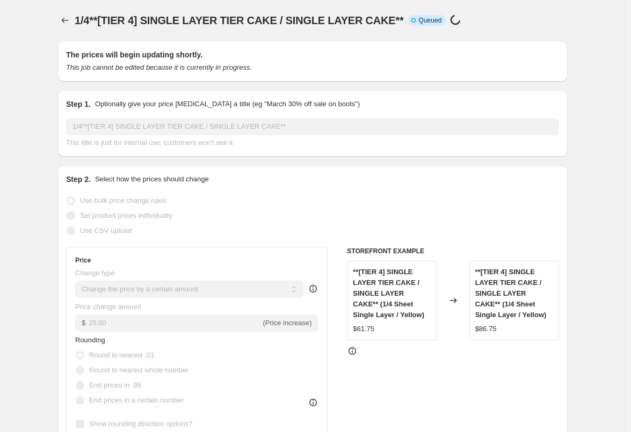
select select "by"
select select "remove"
select select "title"
select select "contains"
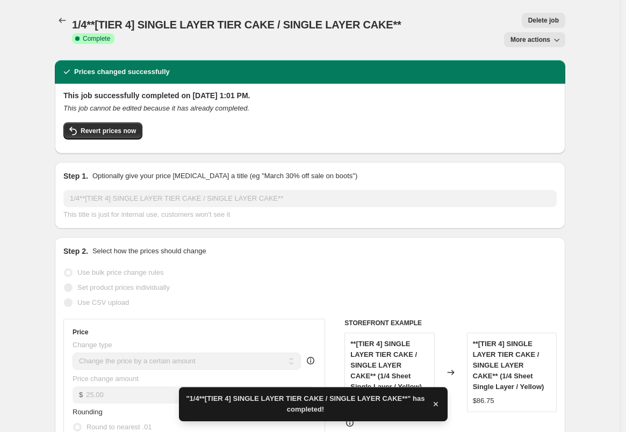
click at [535, 28] on div "1/4**[TIER 4] SINGLE LAYER TIER CAKE / SINGLE LAYER CAKE**. This page is ready …" at bounding box center [310, 30] width 510 height 60
click at [531, 35] on span "More actions" at bounding box center [530, 39] width 40 height 9
click at [524, 57] on span "Copy to new job" at bounding box center [540, 61] width 50 height 8
select select "by"
select select "remove"
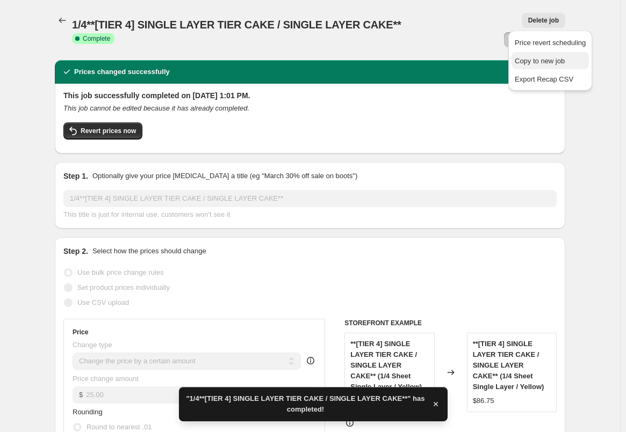
select select "title"
select select "contains"
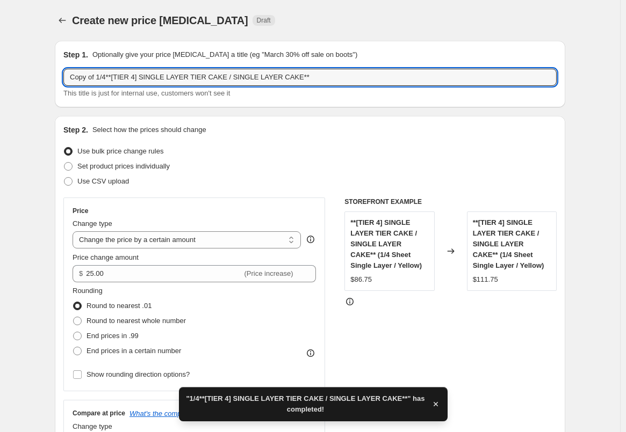
drag, startPoint x: 111, startPoint y: 78, endPoint x: 53, endPoint y: 67, distance: 59.5
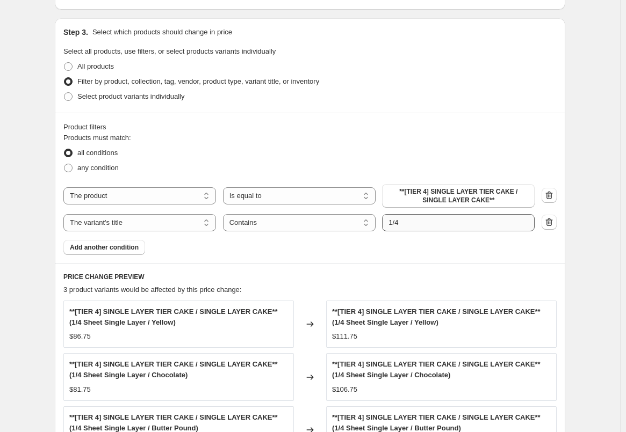
type input "1/2 **[TIER 4] SINGLE LAYER TIER CAKE / SINGLE LAYER CAKE**"
drag, startPoint x: 418, startPoint y: 224, endPoint x: 378, endPoint y: 214, distance: 41.6
click at [378, 214] on div "The product The product's collection The product's tag The product's vendor The…" at bounding box center [309, 207] width 493 height 47
type input "1/2"
click at [612, 147] on div "Create new price change job. This page is ready Create new price change job Dra…" at bounding box center [310, 85] width 620 height 1136
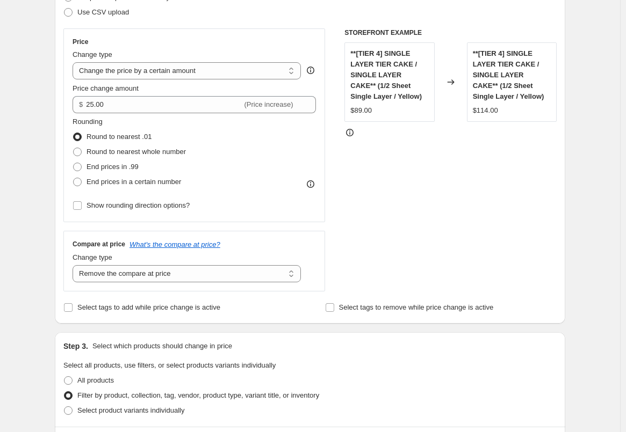
scroll to position [54, 0]
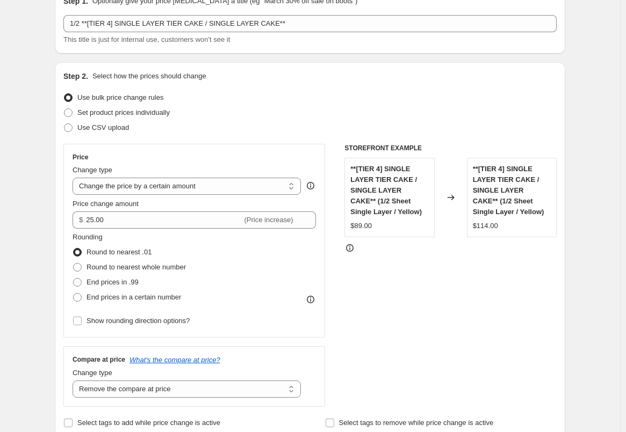
click at [125, 229] on div "Price Change type Change the price to a certain amount Change the price by a ce…" at bounding box center [194, 241] width 243 height 176
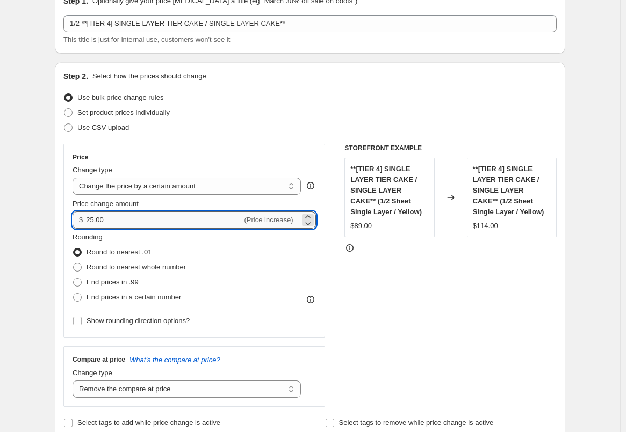
click at [115, 224] on input "25.00" at bounding box center [164, 220] width 156 height 17
type input "35.00"
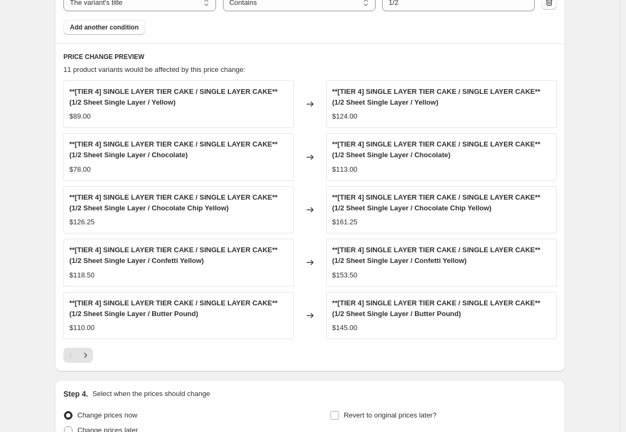
scroll to position [810, 0]
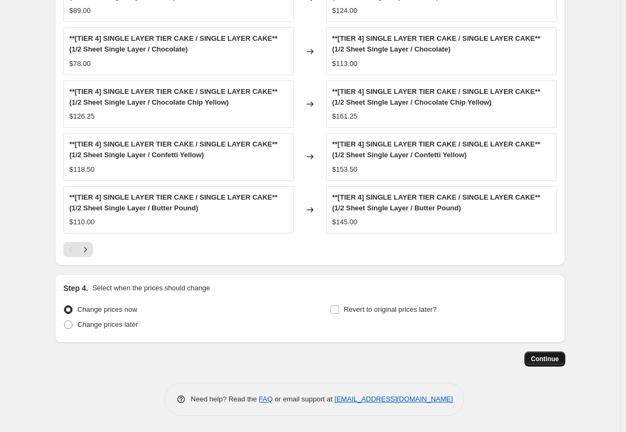
click at [549, 357] on span "Continue" at bounding box center [545, 359] width 28 height 9
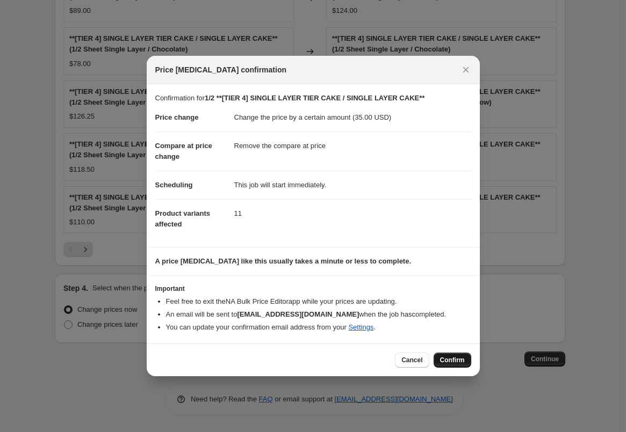
click at [454, 363] on span "Confirm" at bounding box center [452, 360] width 25 height 9
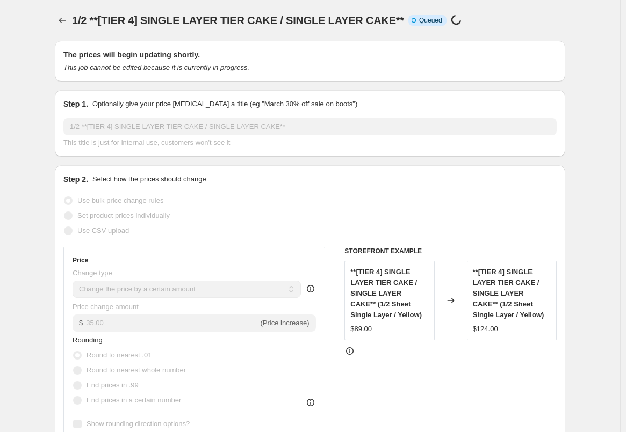
select select "by"
select select "remove"
select select "title"
select select "contains"
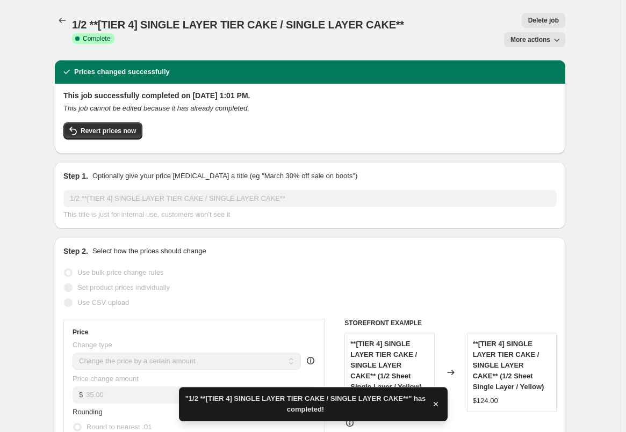
click at [531, 35] on span "More actions" at bounding box center [530, 39] width 40 height 9
click at [522, 64] on span "Copy to new job" at bounding box center [540, 61] width 50 height 8
select select "by"
select select "remove"
select select "title"
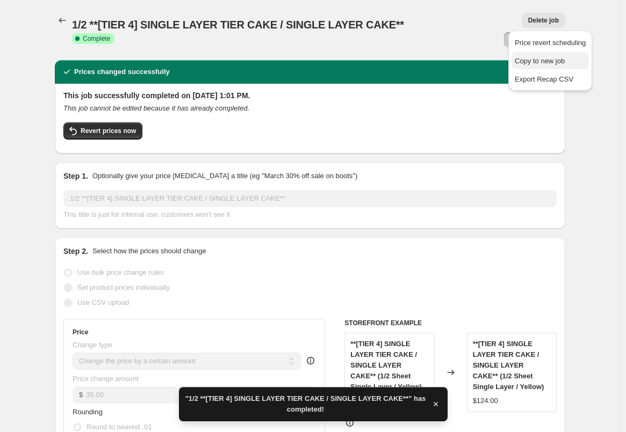
select select "contains"
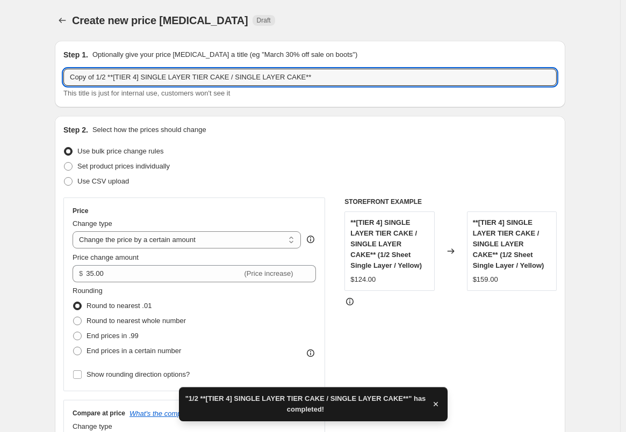
drag, startPoint x: 103, startPoint y: 74, endPoint x: 23, endPoint y: 74, distance: 80.6
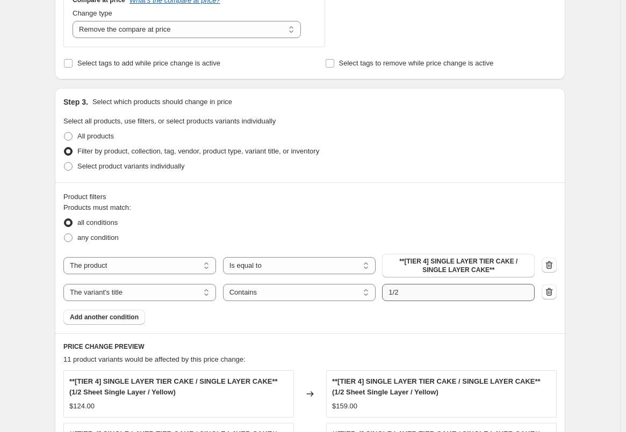
scroll to position [430, 0]
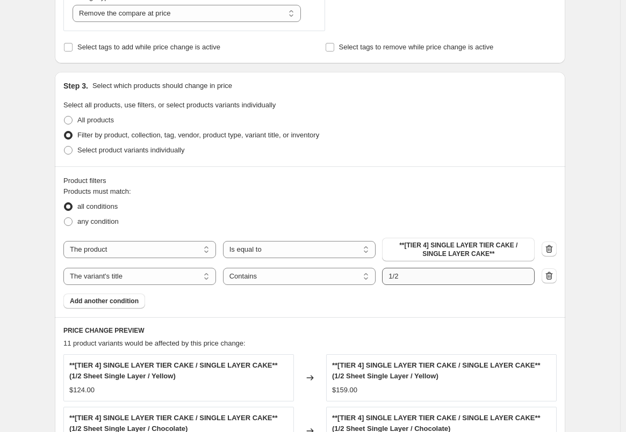
type input "full **[TIER 4] SINGLE LAYER TIER CAKE / SINGLE LAYER CAKE**"
drag, startPoint x: 422, startPoint y: 277, endPoint x: 378, endPoint y: 273, distance: 44.2
click at [378, 273] on div "The product The product's collection The product's tag The product's vendor The…" at bounding box center [298, 276] width 471 height 17
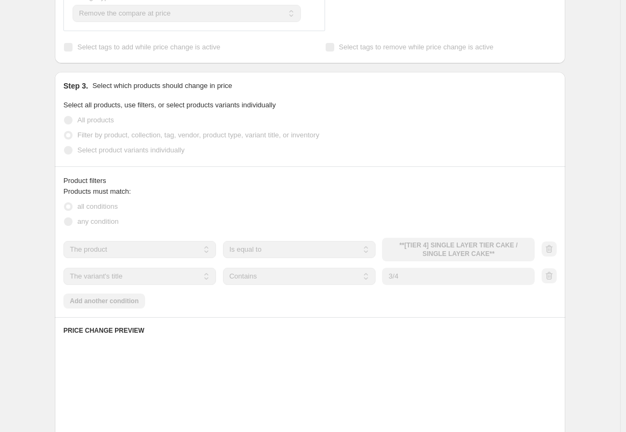
click at [559, 157] on div "Step 3. Select which products should change in price Select all products, use f…" at bounding box center [310, 119] width 510 height 95
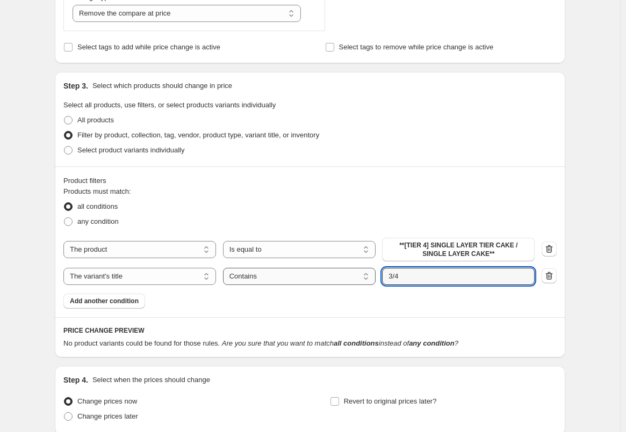
drag, startPoint x: 473, startPoint y: 271, endPoint x: 352, endPoint y: 271, distance: 120.9
click at [352, 271] on div "The product The product's collection The product's tag The product's vendor The…" at bounding box center [298, 276] width 471 height 17
type input "full"
click at [602, 167] on div "Create new price change job. This page is ready Create new price change job Dra…" at bounding box center [310, 47] width 620 height 954
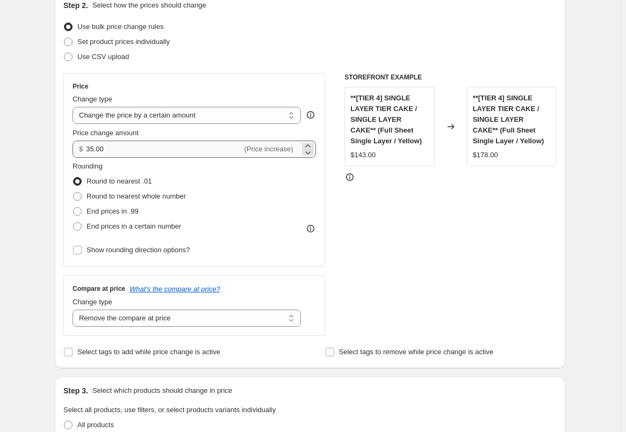
scroll to position [107, 0]
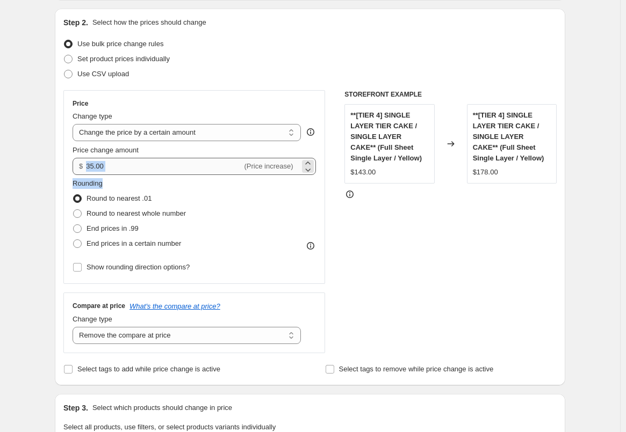
drag, startPoint x: 140, startPoint y: 177, endPoint x: 104, endPoint y: 167, distance: 36.7
click at [104, 167] on div "Price Change type Change the price to a certain amount Change the price by a ce…" at bounding box center [194, 187] width 243 height 176
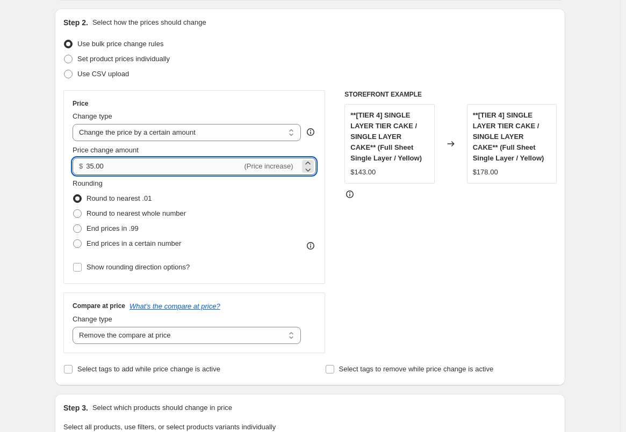
click at [118, 172] on input "35.00" at bounding box center [164, 166] width 156 height 17
type input "70.00"
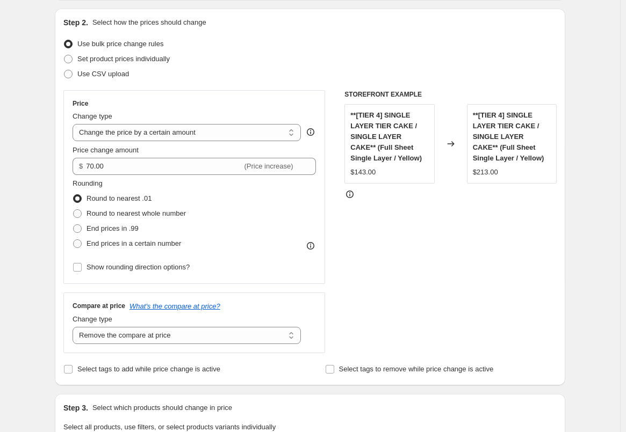
click at [564, 78] on div "Step 2. Select how the prices should change Use bulk price change rules Set pro…" at bounding box center [310, 197] width 510 height 377
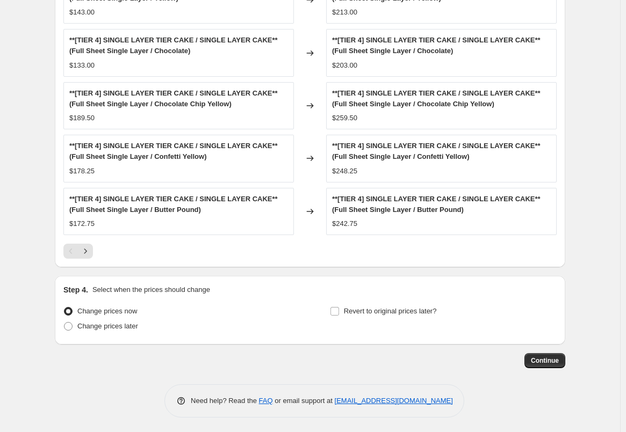
scroll to position [810, 0]
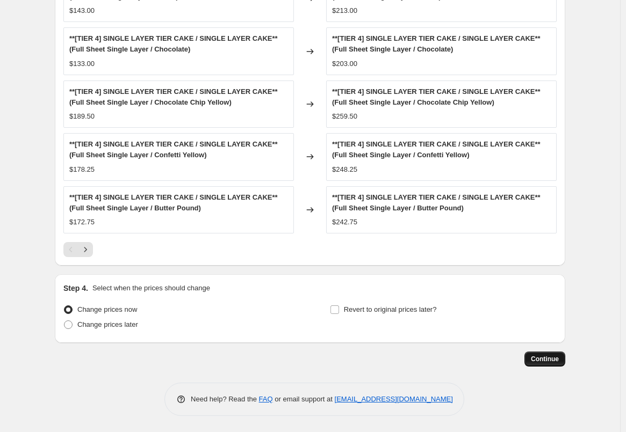
click at [544, 361] on span "Continue" at bounding box center [545, 359] width 28 height 9
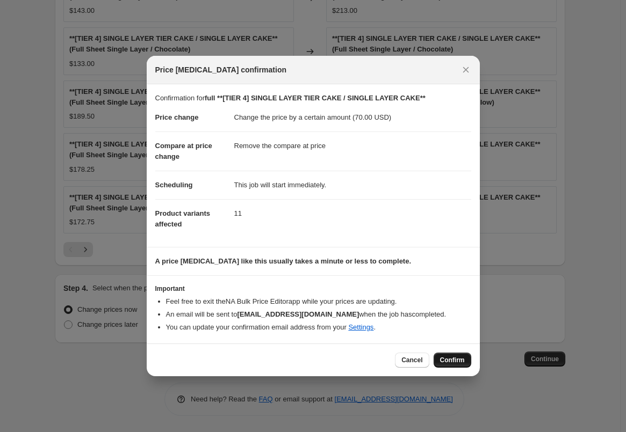
click at [463, 355] on button "Confirm" at bounding box center [453, 360] width 38 height 15
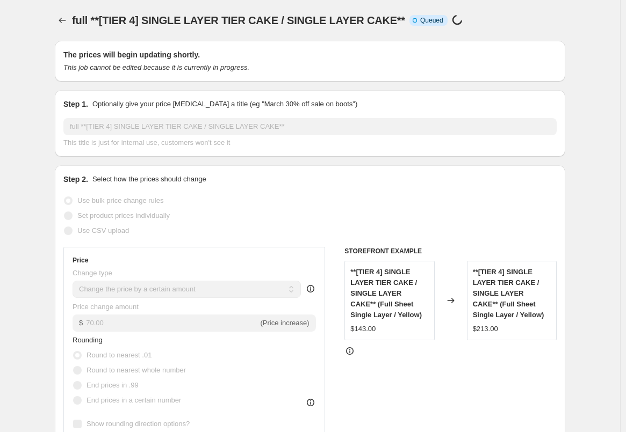
select select "by"
select select "remove"
select select "title"
select select "contains"
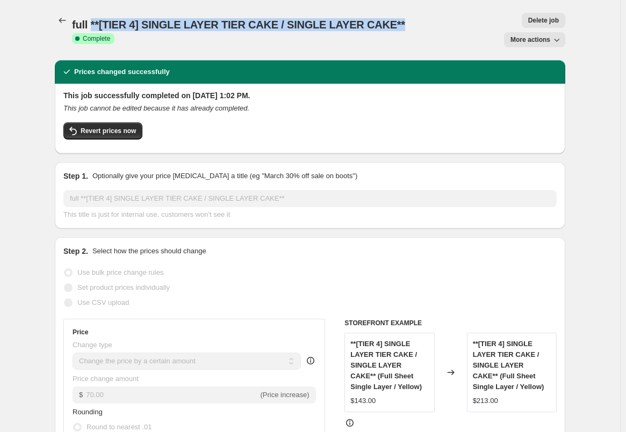
drag, startPoint x: 389, startPoint y: 22, endPoint x: 93, endPoint y: 25, distance: 296.0
click at [93, 25] on div "full **[TIER 4] SINGLE LAYER TIER CAKE / SINGLE LAYER CAKE** Success Complete C…" at bounding box center [260, 30] width 377 height 26
copy span "**[TIER 4] SINGLE LAYER TIER CAKE / SINGLE LAYER CAKE**"
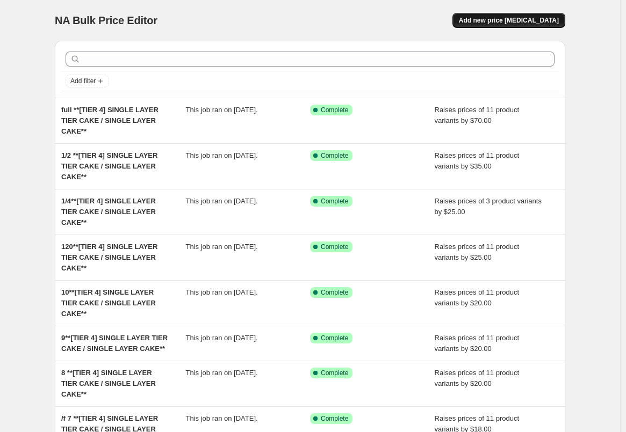
click at [534, 25] on button "Add new price [MEDICAL_DATA]" at bounding box center [508, 20] width 113 height 15
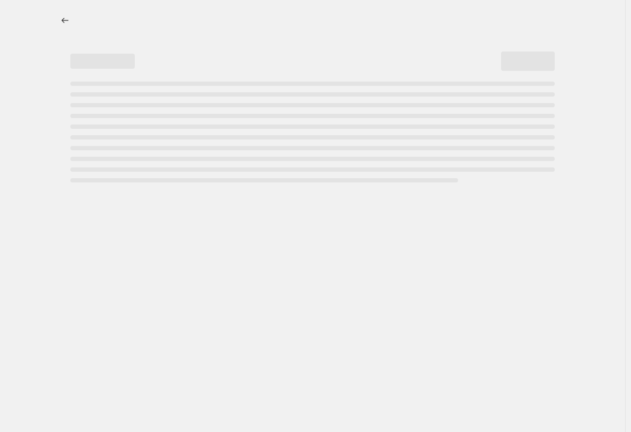
select select "percentage"
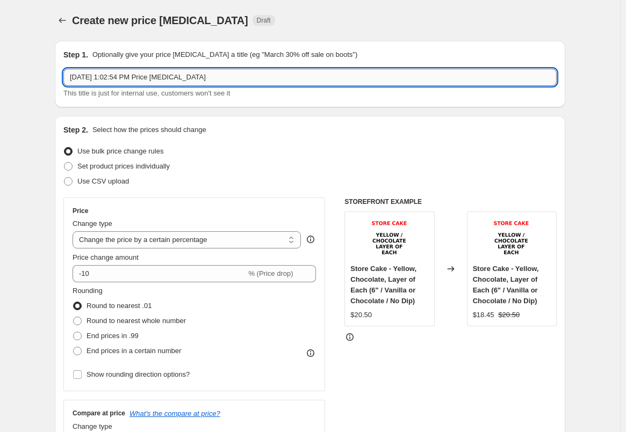
click at [187, 84] on input "[DATE] 1:02:54 PM Price [MEDICAL_DATA]" at bounding box center [309, 77] width 493 height 17
paste input "**[TIER 4][FOIL] SINGLE LAYER TIER CAKE / SINGLE LAYER CAKE**"
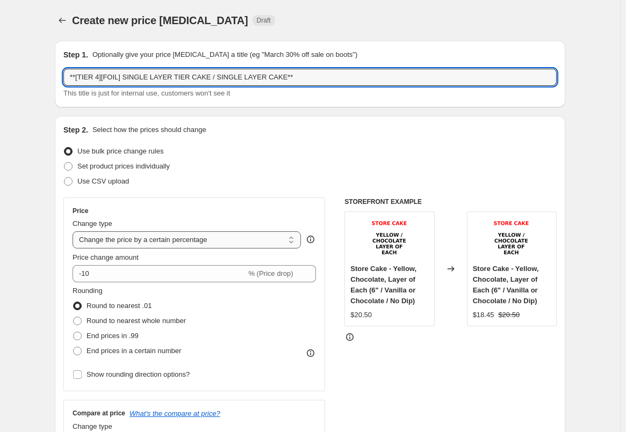
type input "**[TIER 4][FOIL] SINGLE LAYER TIER CAKE / SINGLE LAYER CAKE**"
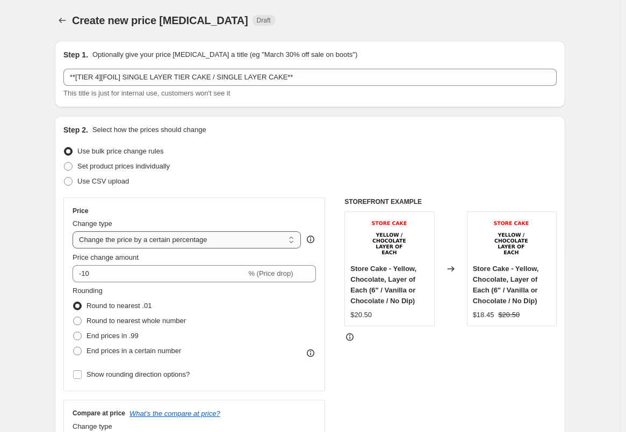
click at [137, 240] on select "Change the price to a certain amount Change the price by a certain amount Chang…" at bounding box center [187, 240] width 228 height 17
select select "by"
click at [75, 232] on select "Change the price to a certain amount Change the price by a certain amount Chang…" at bounding box center [187, 240] width 228 height 17
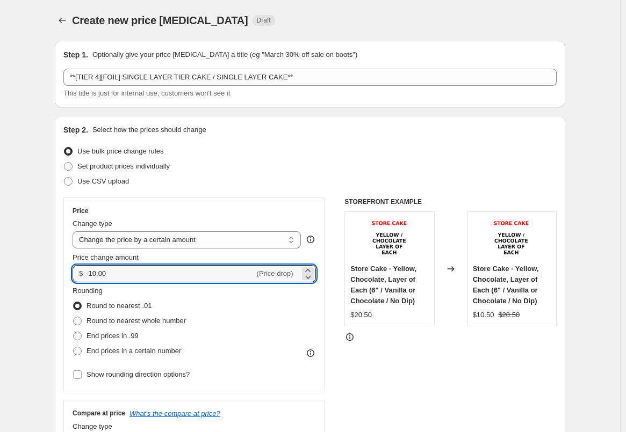
drag, startPoint x: 146, startPoint y: 276, endPoint x: 25, endPoint y: 271, distance: 121.0
type input "5.00"
click at [443, 122] on div "Step 2. Select how the prices should change Use bulk price change rules Set pro…" at bounding box center [310, 304] width 510 height 377
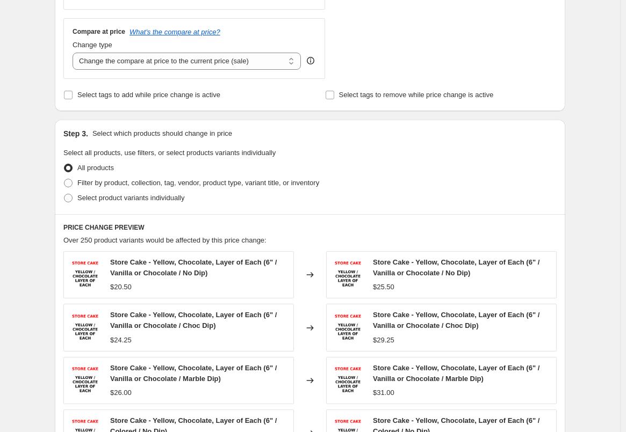
scroll to position [483, 0]
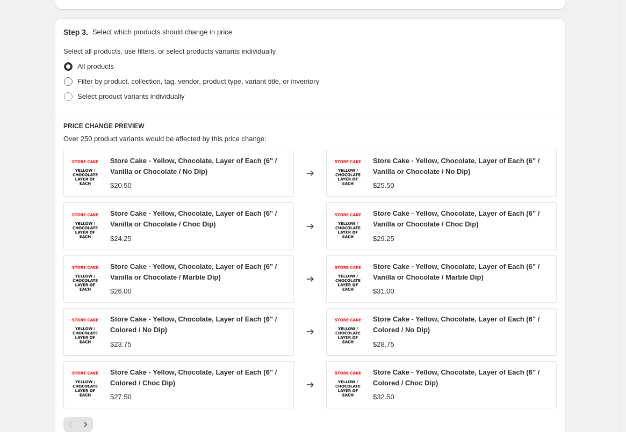
click at [93, 81] on span "Filter by product, collection, tag, vendor, product type, variant title, or inv…" at bounding box center [198, 81] width 242 height 8
click at [64, 78] on input "Filter by product, collection, tag, vendor, product type, variant title, or inv…" at bounding box center [64, 77] width 1 height 1
radio input "true"
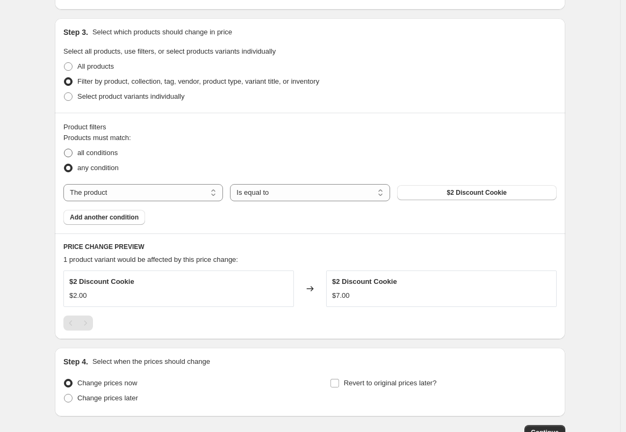
click at [109, 152] on span "all conditions" at bounding box center [97, 153] width 40 height 8
click at [64, 149] on input "all conditions" at bounding box center [64, 149] width 1 height 1
radio input "true"
click at [453, 196] on span "$2 Discount Cookie" at bounding box center [477, 193] width 60 height 9
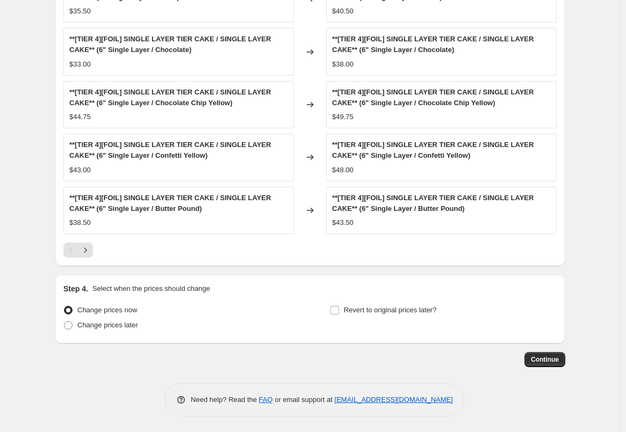
scroll to position [786, 0]
drag, startPoint x: 747, startPoint y: 386, endPoint x: 609, endPoint y: 336, distance: 147.0
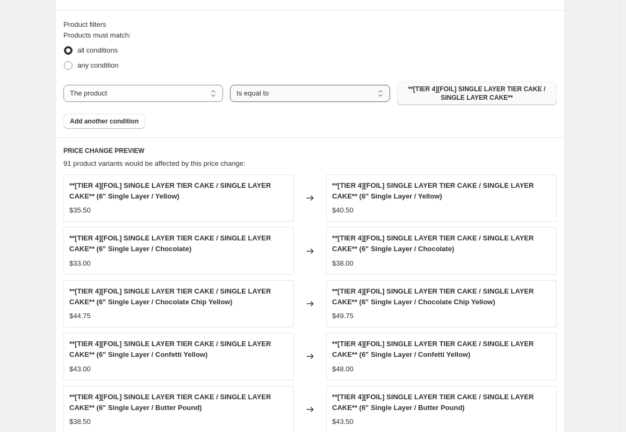
scroll to position [410, 0]
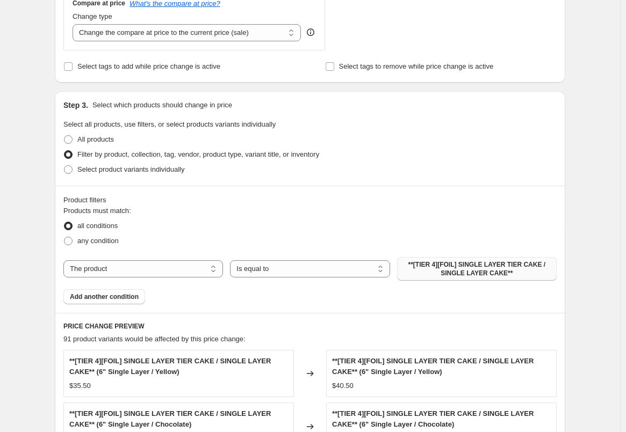
click at [150, 46] on div "Compare at price What's the compare at price? Change type Change the compare at…" at bounding box center [194, 20] width 262 height 60
click at [150, 42] on div "Compare at price What's the compare at price? Change type Change the compare at…" at bounding box center [194, 20] width 262 height 60
click at [148, 38] on select "Change the compare at price to the current price (sale) Change the compare at p…" at bounding box center [187, 32] width 228 height 17
click at [75, 24] on select "Change the compare at price to the current price (sale) Change the compare at p…" at bounding box center [187, 32] width 228 height 17
drag, startPoint x: 198, startPoint y: 29, endPoint x: 195, endPoint y: 41, distance: 12.6
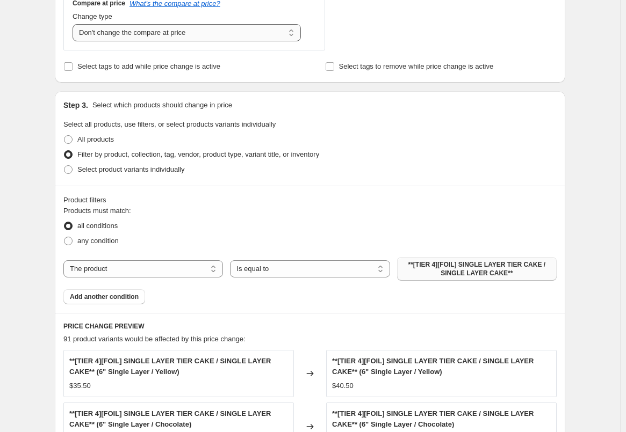
click at [198, 29] on select "Change the compare at price to the current price (sale) Change the compare at p…" at bounding box center [187, 32] width 228 height 17
select select "remove"
click at [75, 24] on select "Change the compare at price to the current price (sale) Change the compare at p…" at bounding box center [187, 32] width 228 height 17
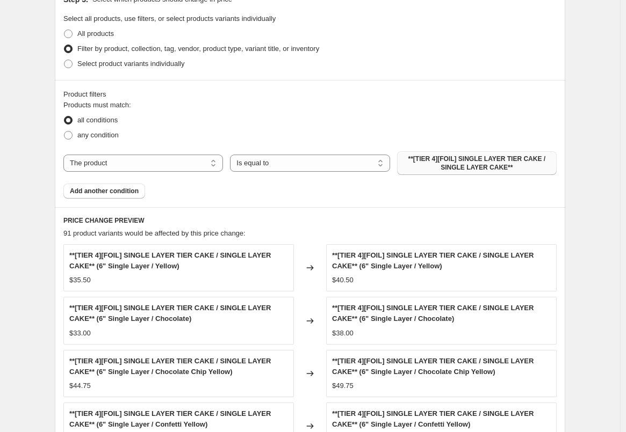
scroll to position [786, 0]
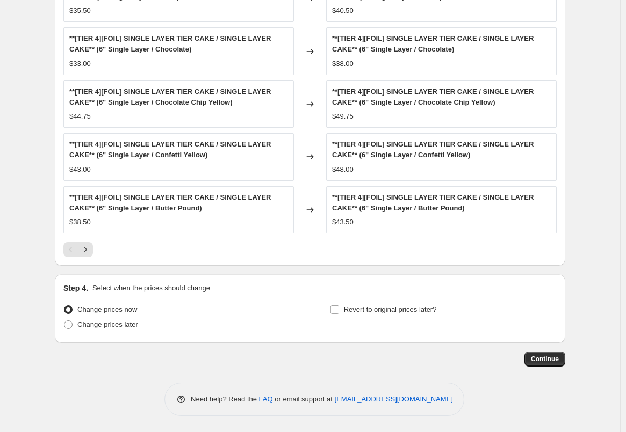
drag, startPoint x: 547, startPoint y: 143, endPoint x: 498, endPoint y: 342, distance: 204.8
click at [546, 357] on span "Continue" at bounding box center [545, 359] width 28 height 9
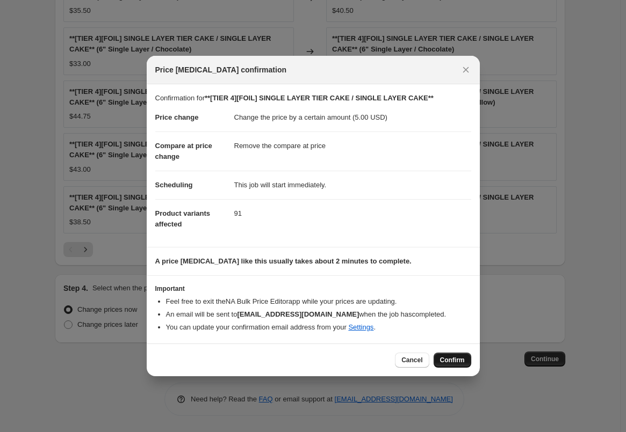
click at [454, 358] on span "Confirm" at bounding box center [452, 360] width 25 height 9
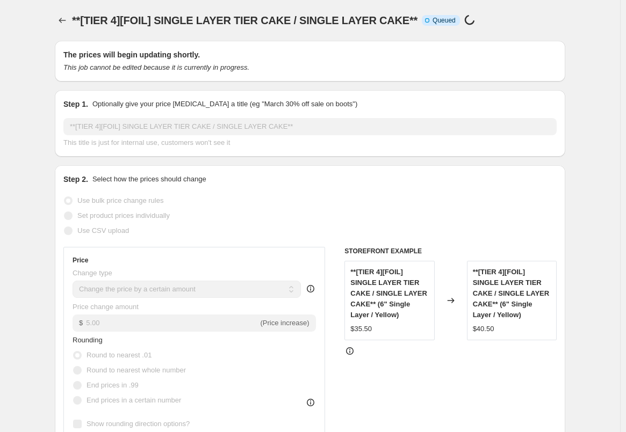
select select "by"
select select "remove"
